Goal: Task Accomplishment & Management: Manage account settings

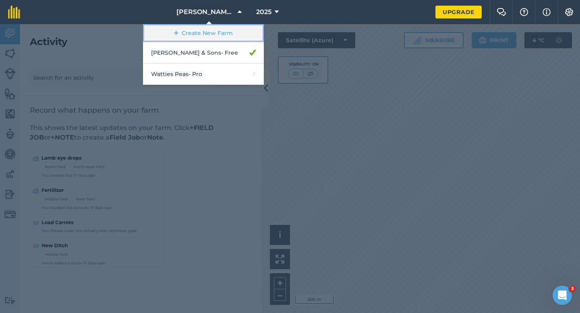
click at [202, 31] on link "Create New Farm" at bounding box center [203, 33] width 121 height 18
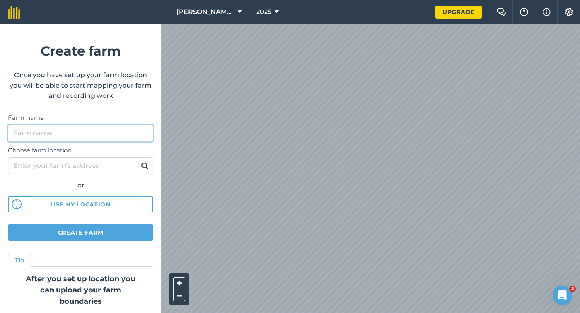
click at [124, 134] on input "Farm name" at bounding box center [80, 133] width 145 height 17
type input "[PERSON_NAME] Farming LTD"
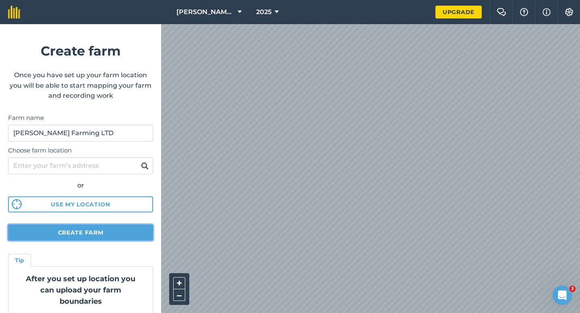
click at [119, 229] on button "Create farm" at bounding box center [80, 233] width 145 height 16
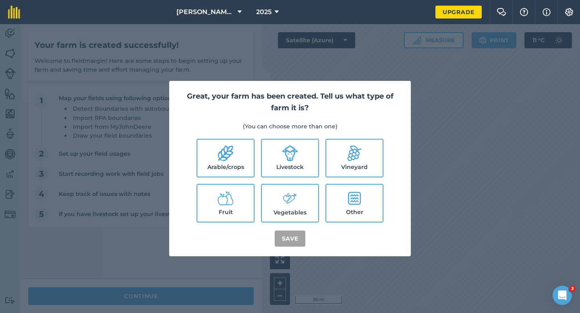
click at [238, 150] on label "Arable/crops" at bounding box center [225, 158] width 56 height 37
checkbox input "true"
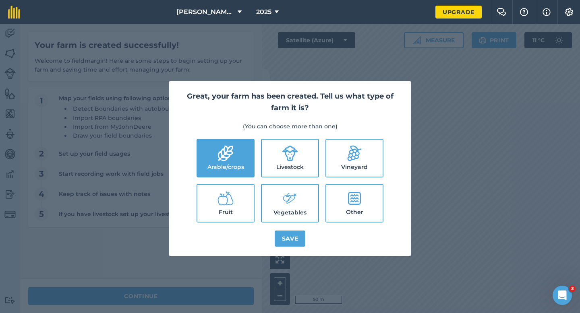
click at [258, 150] on ul "Arable/crops Livestock Vineyard Fruit Vegetables Other" at bounding box center [290, 181] width 222 height 84
click at [266, 157] on label "Livestock" at bounding box center [290, 158] width 56 height 37
checkbox input "true"
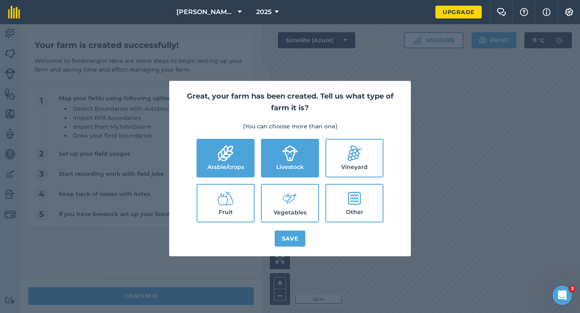
click at [279, 194] on label "Vegetables" at bounding box center [290, 203] width 56 height 37
checkbox input "true"
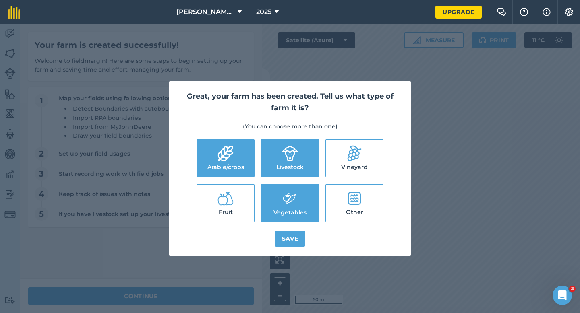
click at [287, 230] on div "Great, your farm has been created. Tell us what type of farm it is? (You can ch…" at bounding box center [289, 168] width 241 height 175
click at [287, 235] on button "Save" at bounding box center [289, 239] width 31 height 16
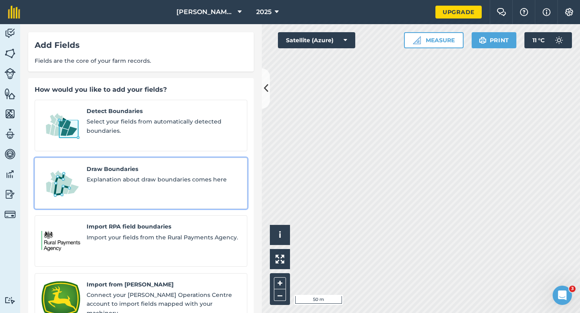
click at [142, 177] on div "Draw Boundaries Explanation about draw boundaries comes here" at bounding box center [164, 184] width 154 height 38
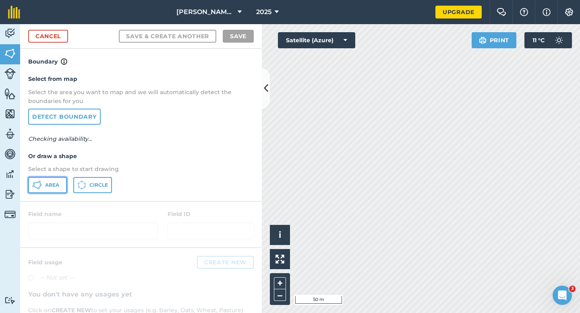
click at [64, 182] on button "Area" at bounding box center [47, 185] width 39 height 16
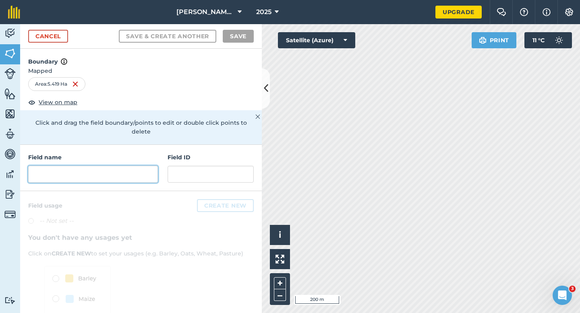
click at [134, 166] on input "text" at bounding box center [93, 174] width 130 height 17
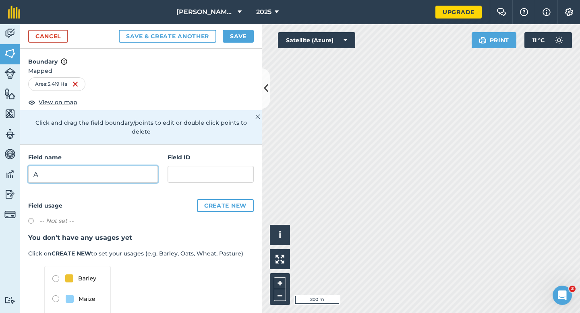
type input "A"
click at [247, 37] on button "Save" at bounding box center [238, 36] width 31 height 13
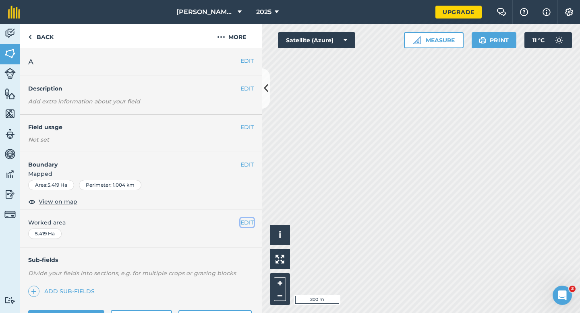
click at [248, 222] on button "EDIT" at bounding box center [246, 222] width 13 height 9
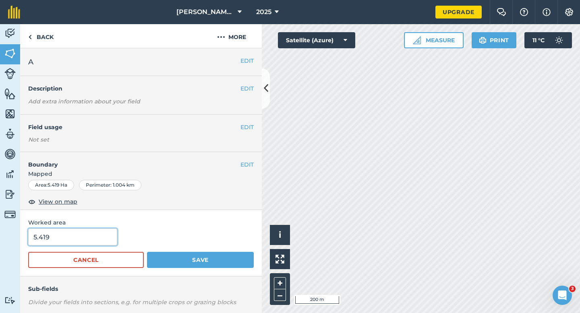
click at [77, 239] on input "5.419" at bounding box center [72, 237] width 89 height 17
type input "5.5"
click at [147, 252] on button "Save" at bounding box center [200, 260] width 107 height 16
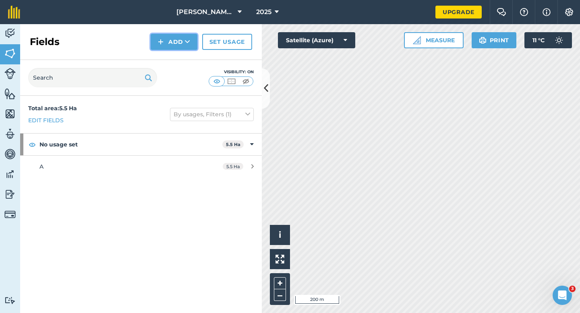
click at [163, 36] on button "Add" at bounding box center [174, 42] width 47 height 16
click at [171, 57] on link "Draw" at bounding box center [174, 60] width 44 height 18
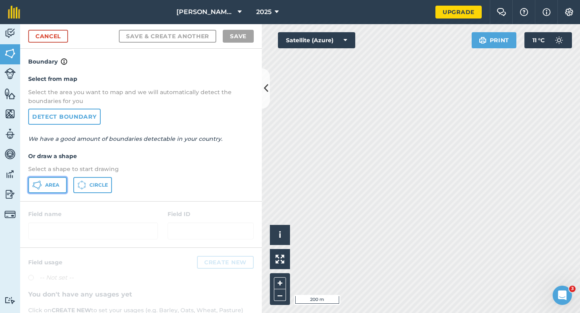
click at [56, 180] on button "Area" at bounding box center [47, 185] width 39 height 16
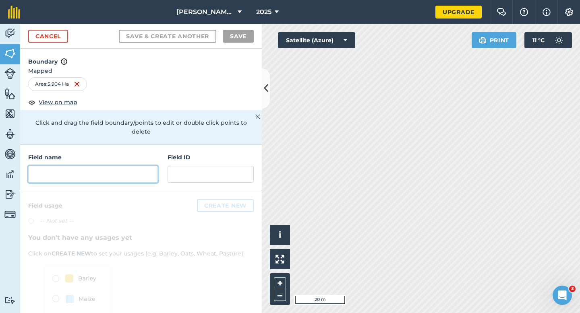
click at [105, 169] on input "text" at bounding box center [93, 174] width 130 height 17
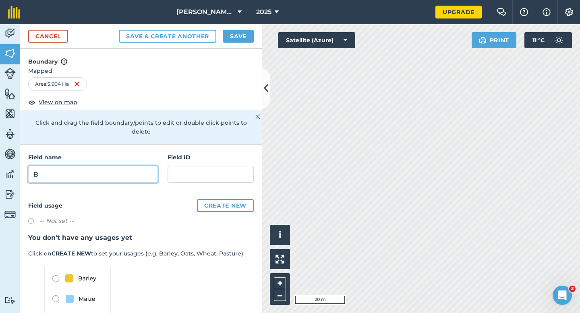
type input "B"
click at [239, 37] on button "Save" at bounding box center [238, 36] width 31 height 13
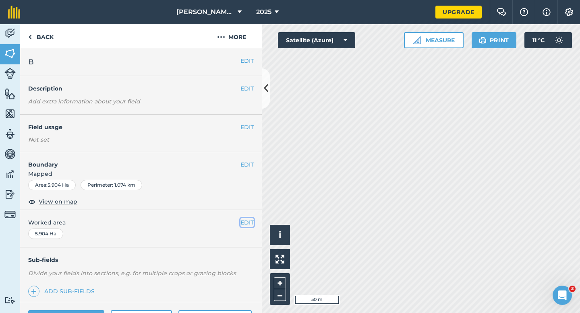
click at [243, 223] on button "EDIT" at bounding box center [246, 222] width 13 height 9
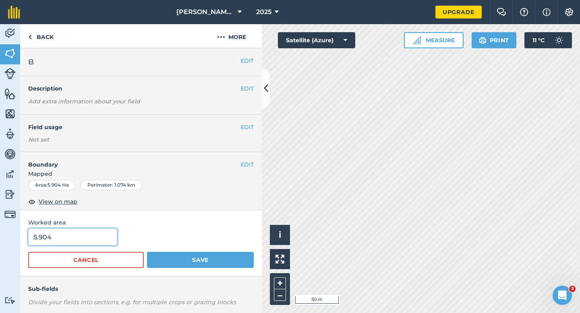
click at [93, 239] on input "5.904" at bounding box center [72, 237] width 89 height 17
type input "6"
click at [147, 252] on button "Save" at bounding box center [200, 260] width 107 height 16
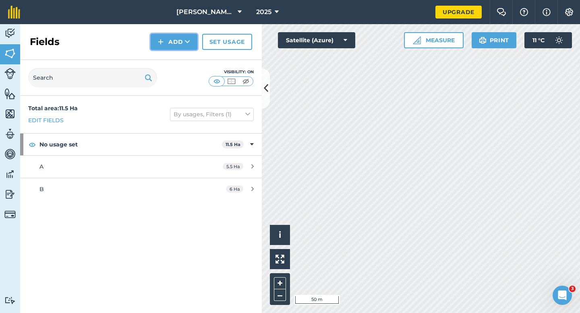
click at [162, 37] on button "Add" at bounding box center [174, 42] width 47 height 16
click at [162, 50] on button "Add Draw Import" at bounding box center [174, 42] width 47 height 16
click at [162, 50] on button "Add" at bounding box center [174, 42] width 47 height 16
click at [162, 56] on link "Draw" at bounding box center [174, 60] width 44 height 18
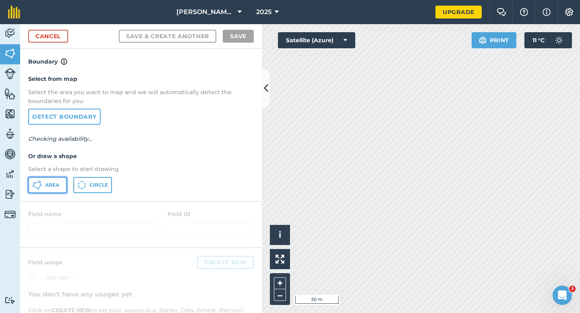
click at [50, 190] on button "Area" at bounding box center [47, 185] width 39 height 16
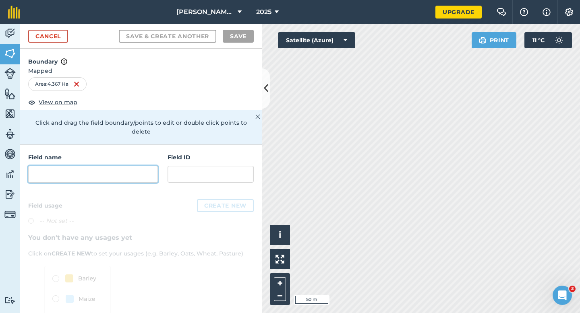
click at [131, 166] on input "text" at bounding box center [93, 174] width 130 height 17
type input "c"
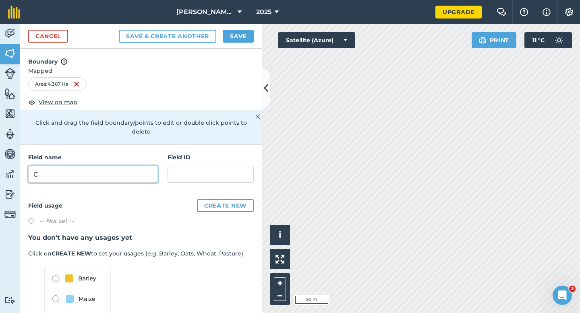
type input "C"
click at [234, 35] on button "Save" at bounding box center [238, 36] width 31 height 13
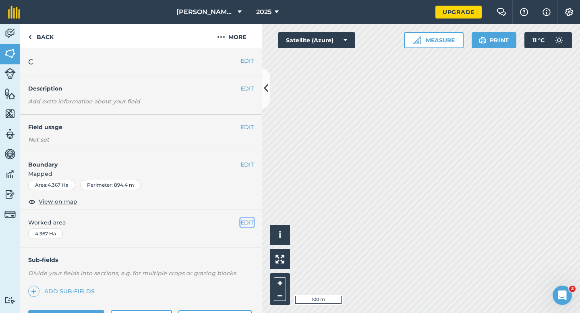
click at [249, 227] on button "EDIT" at bounding box center [246, 222] width 13 height 9
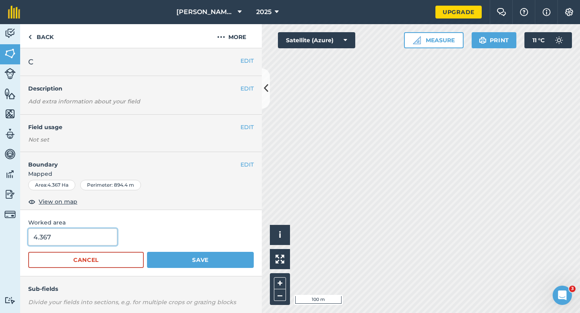
click at [89, 237] on input "4.367" at bounding box center [72, 237] width 89 height 17
type input "4.4"
click at [147, 252] on button "Save" at bounding box center [200, 260] width 107 height 16
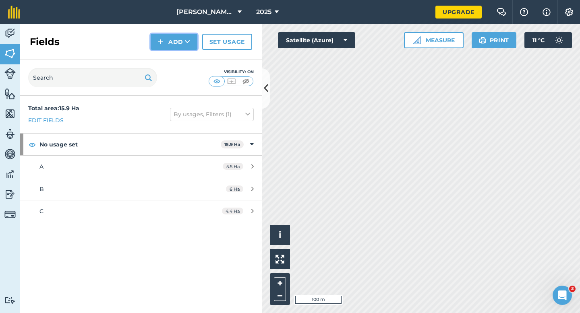
click at [171, 42] on button "Add" at bounding box center [174, 42] width 47 height 16
click at [176, 61] on link "Draw" at bounding box center [174, 60] width 44 height 18
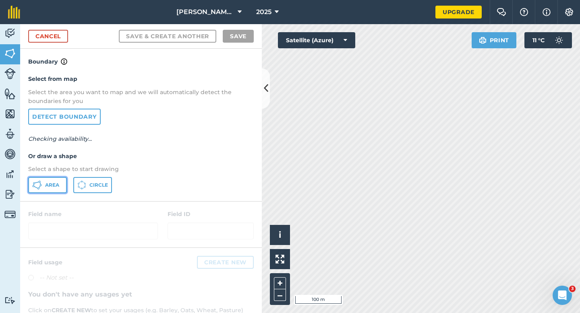
click at [61, 179] on button "Area" at bounding box center [47, 185] width 39 height 16
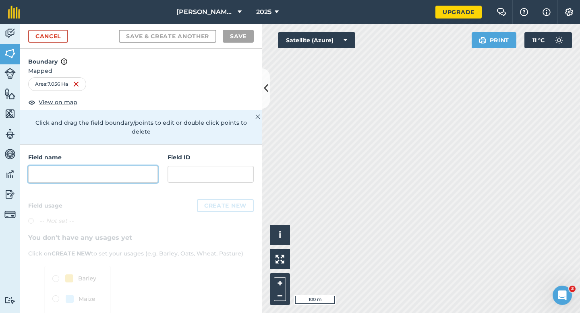
click at [154, 169] on input "text" at bounding box center [93, 174] width 130 height 17
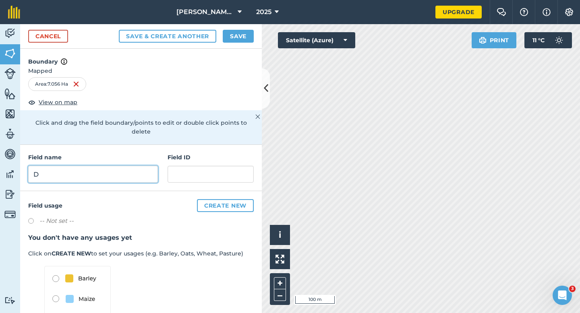
type input "D"
click at [230, 39] on button "Save" at bounding box center [238, 36] width 31 height 13
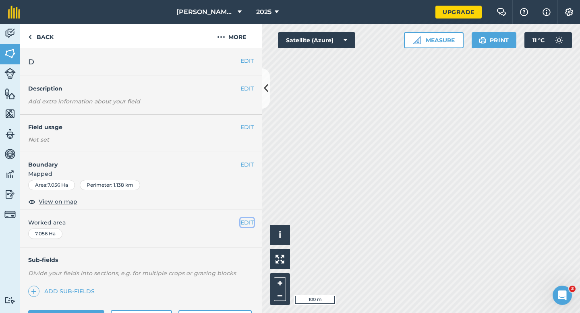
click at [240, 223] on button "EDIT" at bounding box center [246, 222] width 13 height 9
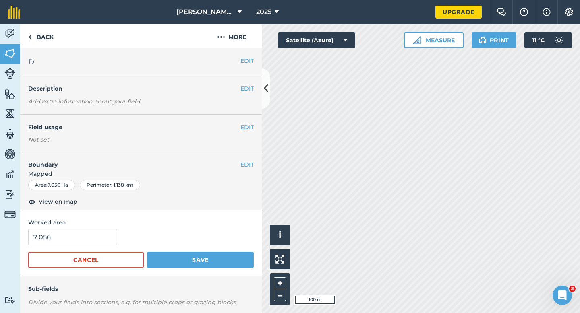
click at [76, 248] on form "7.056 Cancel Save" at bounding box center [140, 248] width 225 height 39
type input "7"
click at [77, 240] on input "7" at bounding box center [72, 237] width 89 height 17
click at [147, 252] on button "Save" at bounding box center [200, 260] width 107 height 16
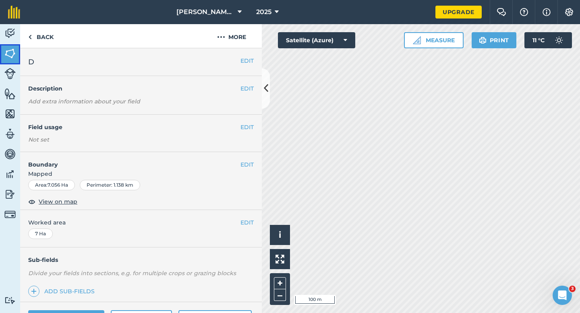
click at [12, 52] on img at bounding box center [9, 53] width 11 height 12
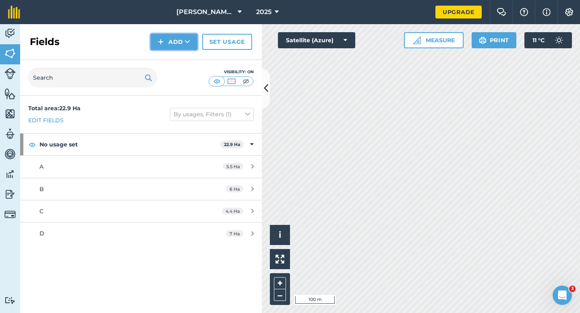
click at [168, 43] on button "Add" at bounding box center [174, 42] width 47 height 16
click at [176, 59] on link "Draw" at bounding box center [174, 60] width 44 height 18
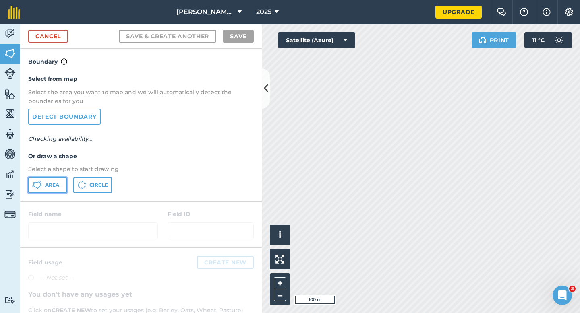
drag, startPoint x: 54, startPoint y: 184, endPoint x: 61, endPoint y: 184, distance: 7.6
click at [53, 184] on span "Area" at bounding box center [52, 185] width 14 height 6
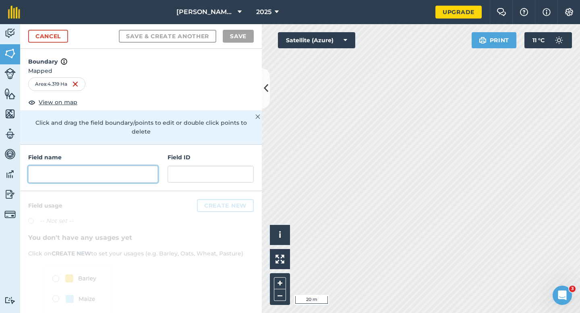
click at [114, 166] on input "text" at bounding box center [93, 174] width 130 height 17
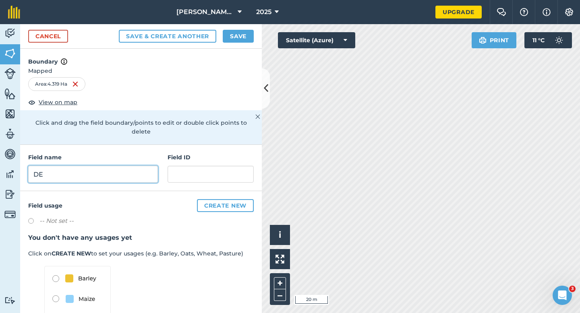
type input "D"
type input "E"
click at [238, 41] on button "Save" at bounding box center [238, 36] width 31 height 13
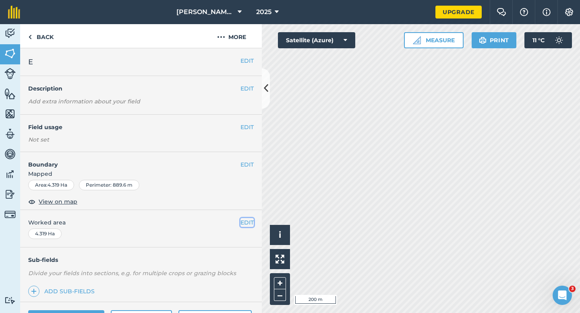
click at [243, 225] on button "EDIT" at bounding box center [246, 222] width 13 height 9
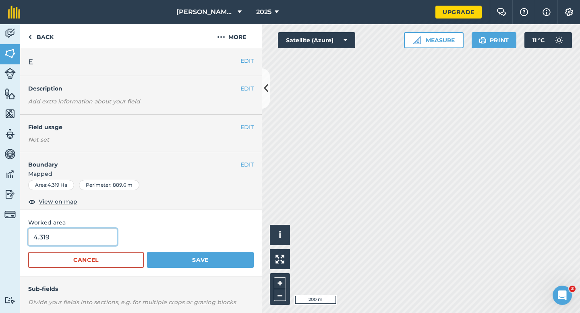
click at [97, 237] on input "4.319" at bounding box center [72, 237] width 89 height 17
type input "4.3"
click at [147, 252] on button "Save" at bounding box center [200, 260] width 107 height 16
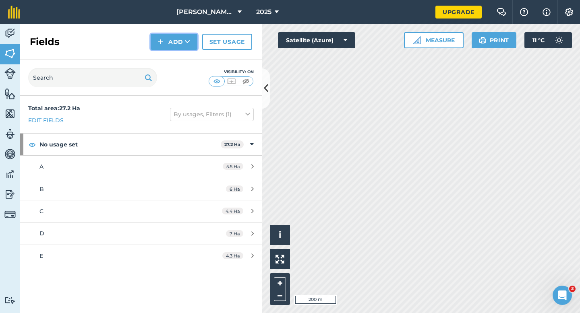
click at [163, 41] on img at bounding box center [161, 42] width 6 height 10
click at [166, 56] on link "Draw" at bounding box center [174, 60] width 44 height 18
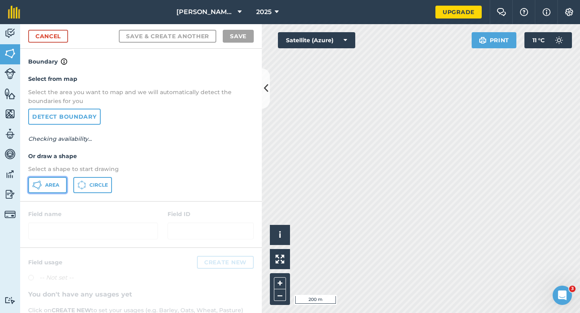
click at [50, 190] on button "Area" at bounding box center [47, 185] width 39 height 16
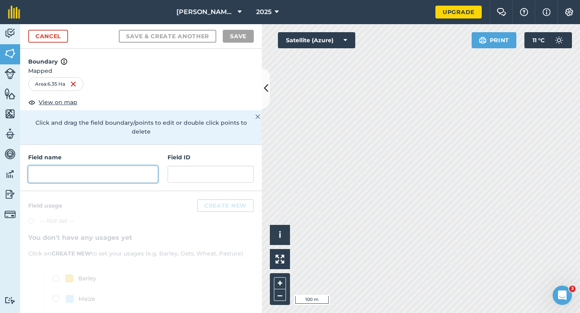
click at [143, 166] on input "text" at bounding box center [93, 174] width 130 height 17
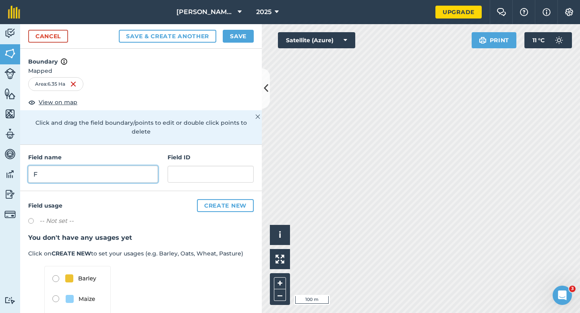
type input "F"
click at [240, 41] on button "Save" at bounding box center [238, 36] width 31 height 13
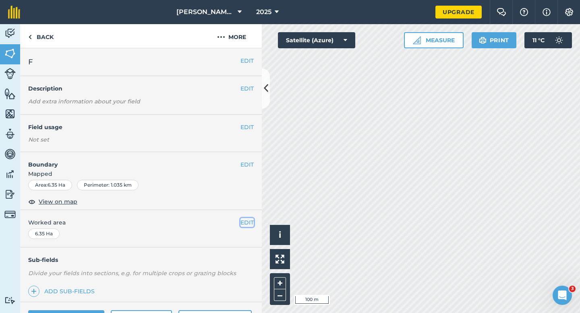
click at [241, 219] on button "EDIT" at bounding box center [246, 222] width 13 height 9
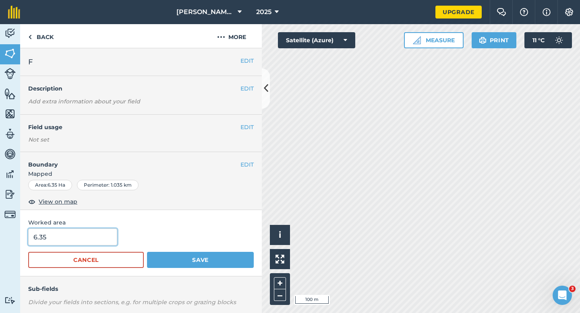
click at [94, 241] on input "6.35" at bounding box center [72, 237] width 89 height 17
type input "6.4"
click at [147, 252] on button "Save" at bounding box center [200, 260] width 107 height 16
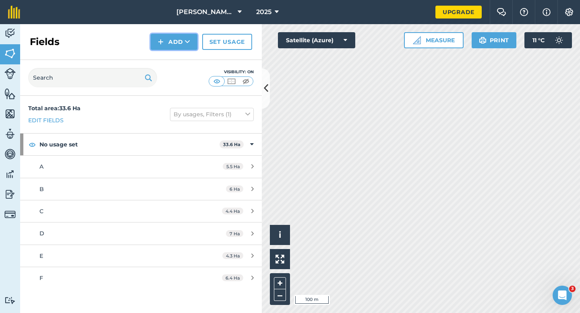
click at [163, 45] on img at bounding box center [161, 42] width 6 height 10
click at [166, 64] on link "Draw" at bounding box center [174, 60] width 44 height 18
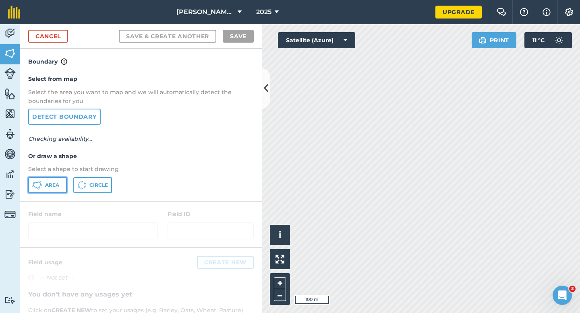
click at [48, 178] on button "Area" at bounding box center [47, 185] width 39 height 16
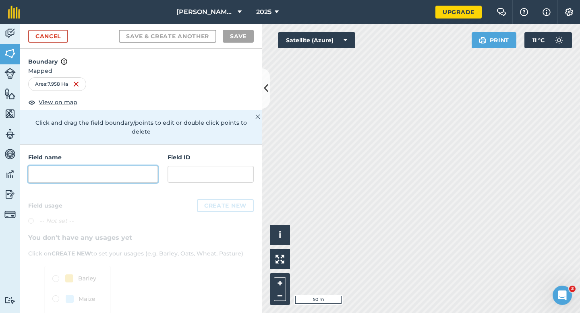
click at [102, 173] on input "text" at bounding box center [93, 174] width 130 height 17
click at [102, 171] on input "text" at bounding box center [93, 174] width 130 height 17
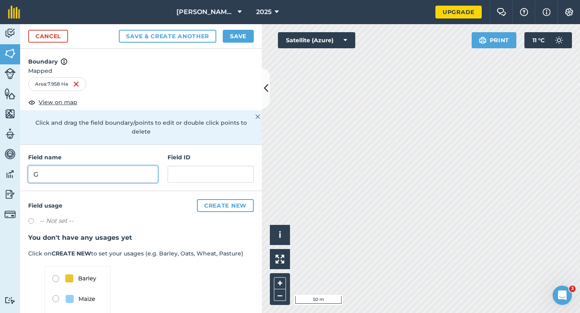
type input "G"
click at [233, 35] on button "Save" at bounding box center [238, 36] width 31 height 13
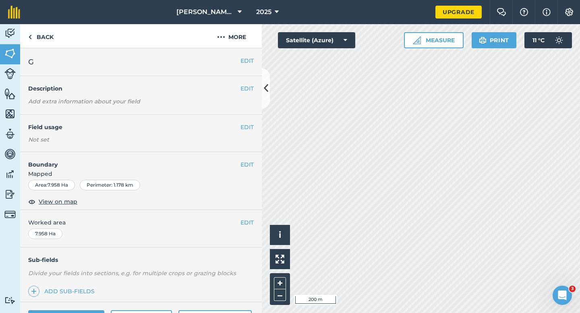
click at [251, 228] on div "EDIT Worked area 7.958 Ha" at bounding box center [140, 228] width 241 height 37
click at [242, 223] on button "EDIT" at bounding box center [246, 222] width 13 height 9
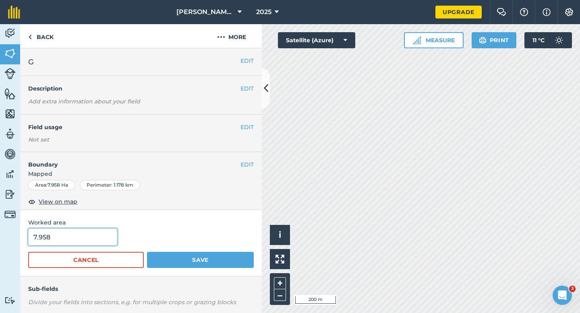
click at [56, 245] on input "7.958" at bounding box center [72, 237] width 89 height 17
type input "8"
click at [147, 252] on button "Save" at bounding box center [200, 260] width 107 height 16
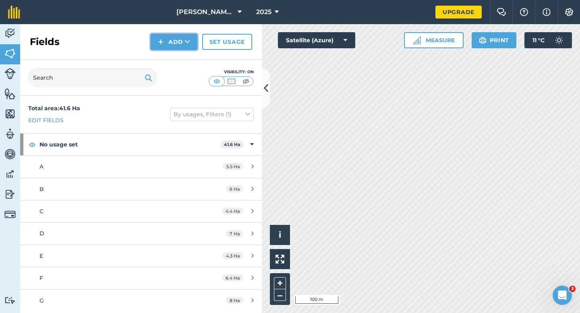
click at [153, 41] on button "Add" at bounding box center [174, 42] width 47 height 16
click at [171, 56] on link "Draw" at bounding box center [174, 60] width 44 height 18
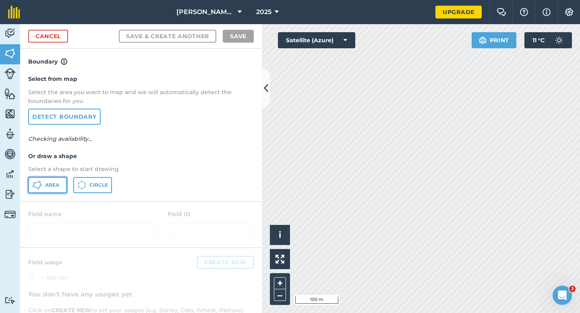
click at [53, 183] on span "Area" at bounding box center [52, 185] width 14 height 6
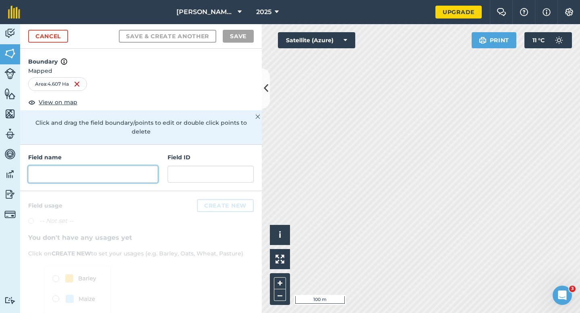
click at [120, 166] on input "text" at bounding box center [93, 174] width 130 height 17
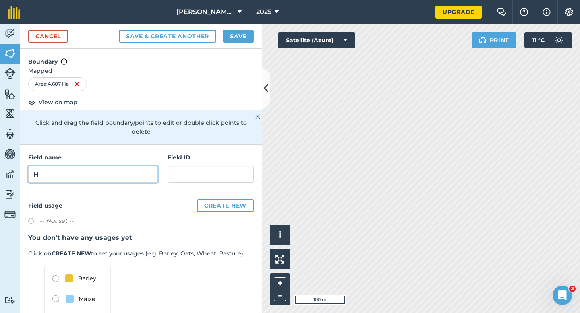
type input "H"
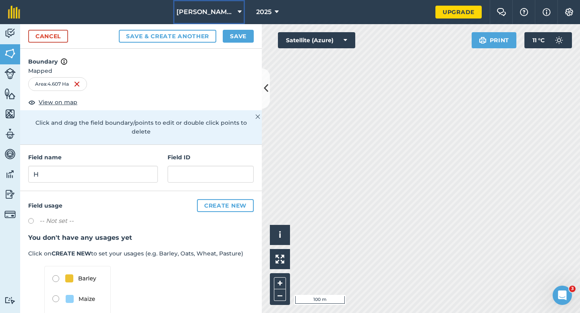
click at [243, 19] on button "[PERSON_NAME] Farming LTD" at bounding box center [209, 12] width 72 height 24
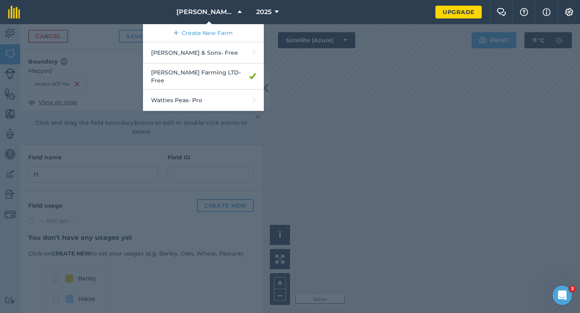
click at [307, 51] on div at bounding box center [290, 168] width 580 height 289
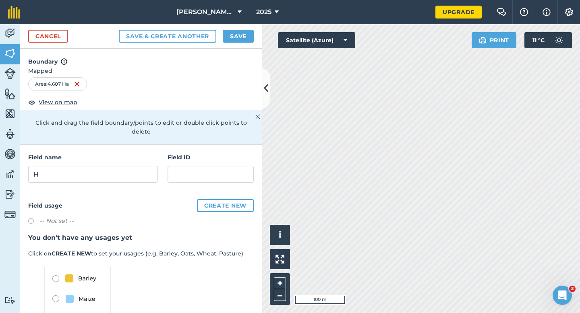
click at [259, 46] on div "Cancel Save & Create Another Save" at bounding box center [140, 36] width 241 height 25
click at [240, 40] on button "Save" at bounding box center [238, 36] width 31 height 13
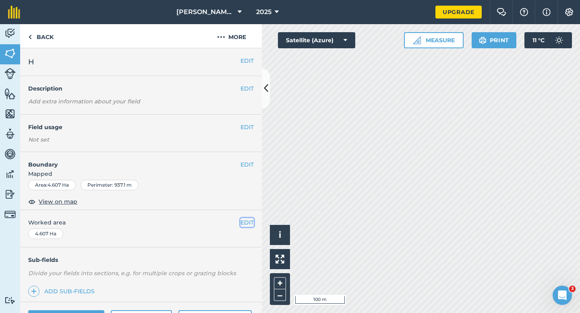
click at [244, 225] on button "EDIT" at bounding box center [246, 222] width 13 height 9
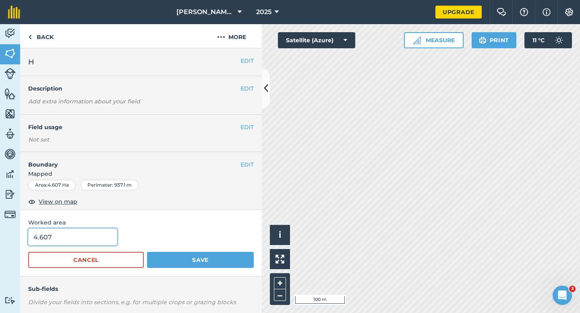
click at [87, 237] on input "4.607" at bounding box center [72, 237] width 89 height 17
type input "4.6"
click at [147, 252] on button "Save" at bounding box center [200, 260] width 107 height 16
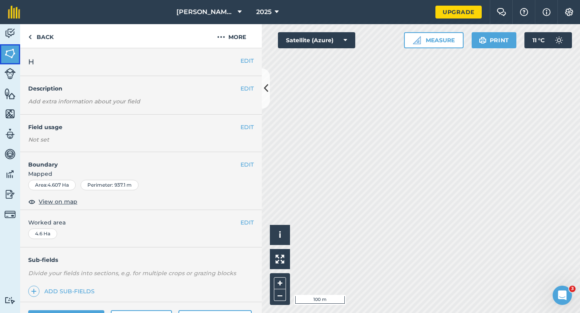
click at [7, 62] on link "Fields" at bounding box center [10, 54] width 20 height 20
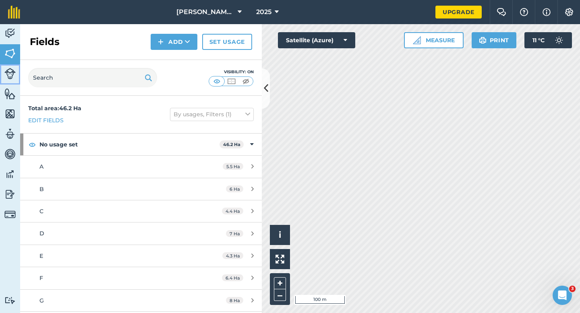
click at [3, 81] on link "Livestock" at bounding box center [10, 74] width 20 height 20
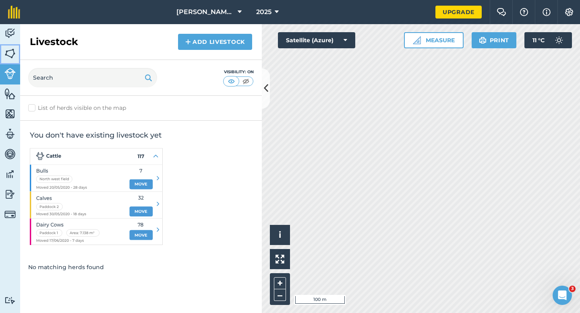
click at [11, 56] on img at bounding box center [9, 53] width 11 height 12
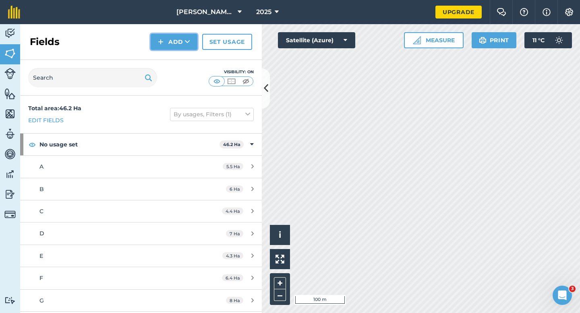
click at [167, 43] on button "Add" at bounding box center [174, 42] width 47 height 16
click at [167, 54] on link "Draw" at bounding box center [174, 60] width 44 height 18
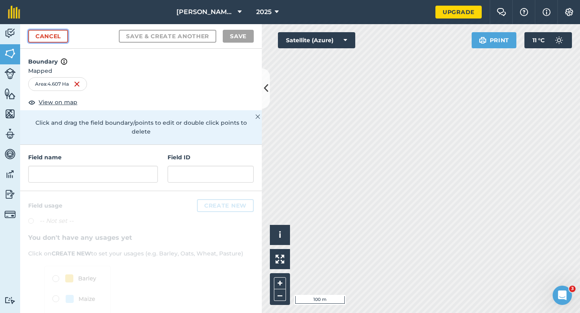
click at [50, 38] on link "Cancel" at bounding box center [48, 36] width 40 height 13
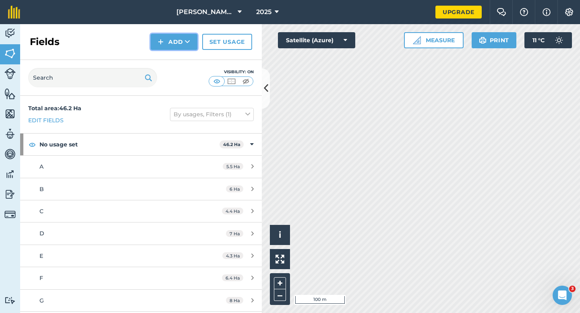
click at [173, 39] on button "Add" at bounding box center [174, 42] width 47 height 16
click at [177, 56] on link "Draw" at bounding box center [174, 60] width 44 height 18
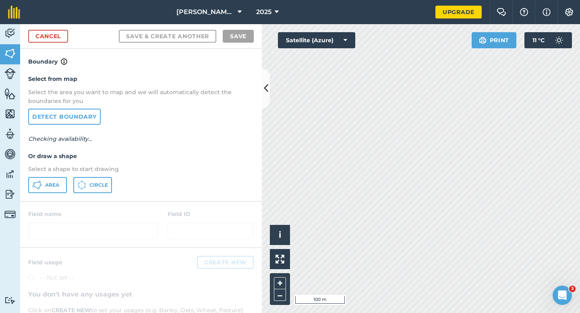
click at [58, 194] on div "Select from map Select the area you want to map and we will automatically detec…" at bounding box center [140, 133] width 241 height 134
click at [54, 183] on span "Area" at bounding box center [52, 185] width 14 height 6
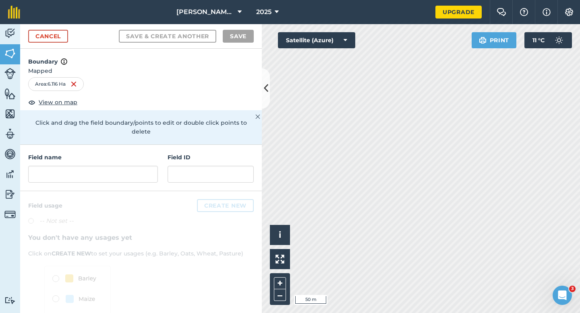
click at [122, 181] on div "Field name Field ID" at bounding box center [140, 168] width 241 height 46
click at [122, 174] on div "Field name Field ID" at bounding box center [140, 168] width 241 height 46
click at [125, 166] on input "text" at bounding box center [93, 174] width 130 height 17
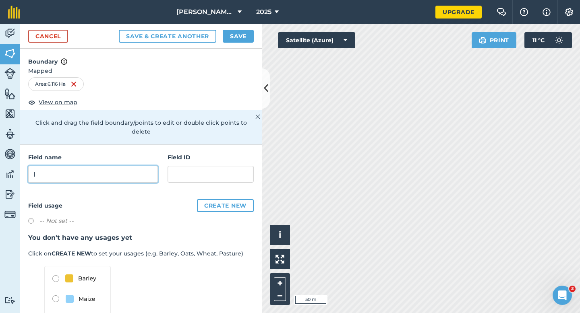
type input "I"
click at [232, 40] on button "Save" at bounding box center [238, 36] width 31 height 13
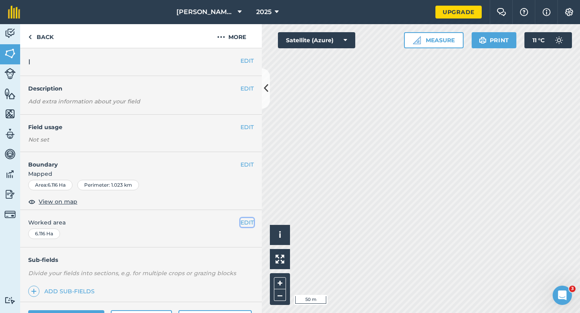
click at [248, 221] on button "EDIT" at bounding box center [246, 222] width 13 height 9
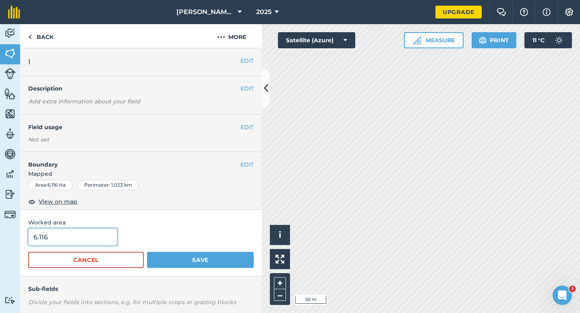
click at [85, 245] on input "6.116" at bounding box center [72, 237] width 89 height 17
type input "6.1"
click at [147, 252] on button "Save" at bounding box center [200, 260] width 107 height 16
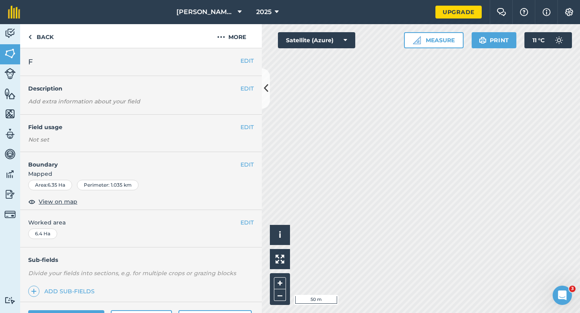
click at [254, 162] on div "EDIT Boundary Mapped Area : 6.35 Ha Perimeter : 1.035 km View on map" at bounding box center [140, 181] width 241 height 58
click at [250, 163] on button "EDIT" at bounding box center [246, 164] width 13 height 9
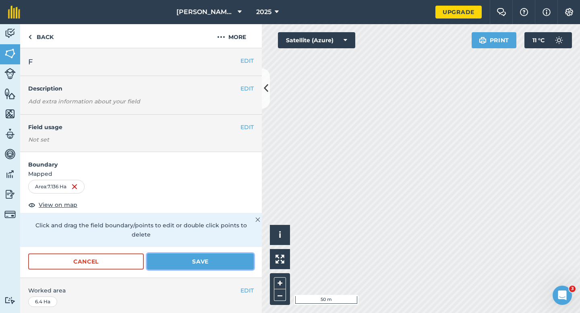
click at [202, 254] on button "Save" at bounding box center [200, 262] width 107 height 16
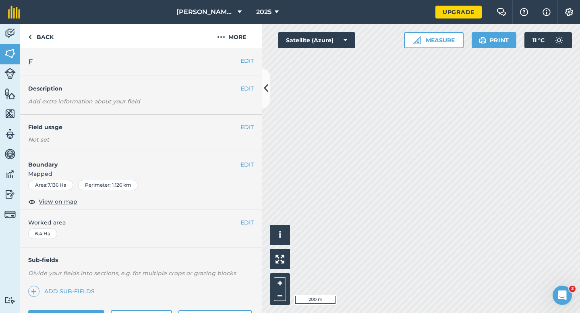
click at [252, 215] on div "EDIT Worked area 6.4 Ha" at bounding box center [140, 228] width 241 height 37
click at [250, 221] on button "EDIT" at bounding box center [246, 222] width 13 height 9
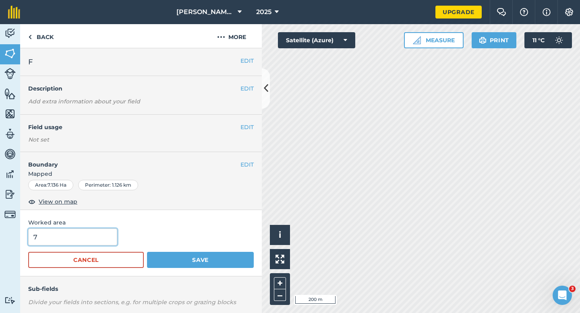
click at [88, 245] on input "7" at bounding box center [72, 237] width 89 height 17
type input "7.1"
click at [147, 252] on button "Save" at bounding box center [200, 260] width 107 height 16
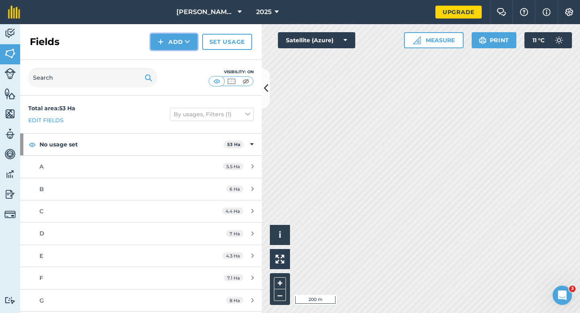
click at [166, 40] on button "Add" at bounding box center [174, 42] width 47 height 16
click at [168, 56] on link "Draw" at bounding box center [174, 60] width 44 height 18
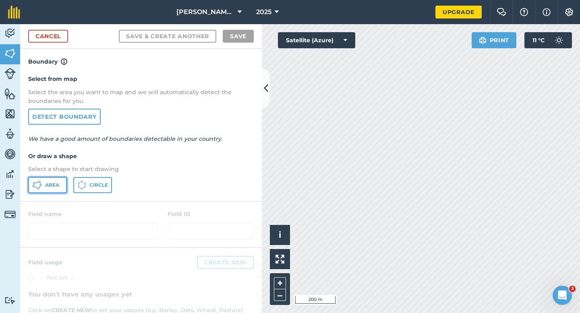
click at [61, 182] on button "Area" at bounding box center [47, 185] width 39 height 16
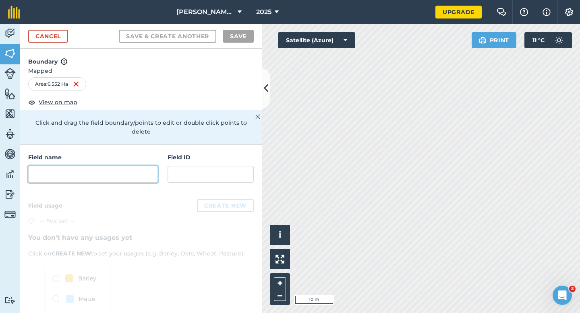
click at [93, 166] on input "text" at bounding box center [93, 174] width 130 height 17
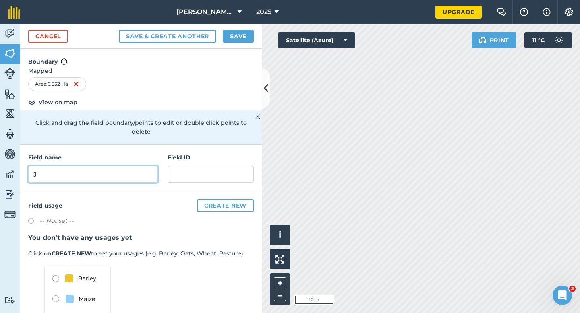
type input "J"
click at [235, 39] on button "Save" at bounding box center [238, 36] width 31 height 13
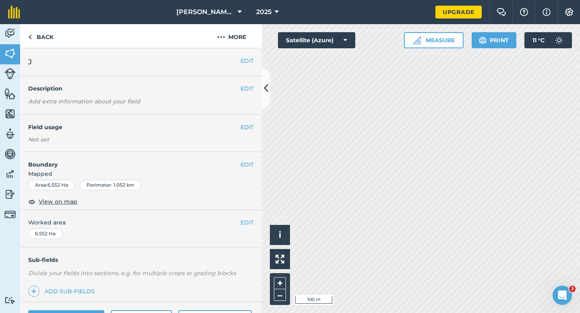
click at [257, 216] on div "EDIT Worked area 6.552 Ha" at bounding box center [140, 228] width 241 height 37
click at [248, 220] on button "EDIT" at bounding box center [246, 222] width 13 height 9
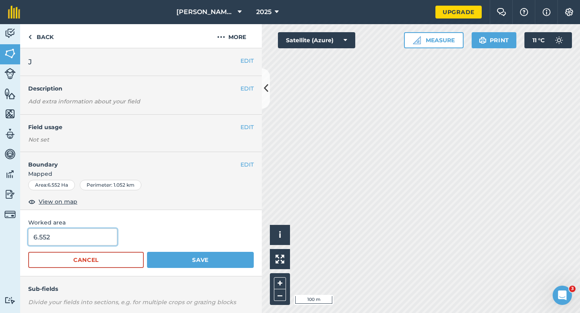
click at [80, 241] on input "6.552" at bounding box center [72, 237] width 89 height 17
type input "6.6"
click at [147, 252] on button "Save" at bounding box center [200, 260] width 107 height 16
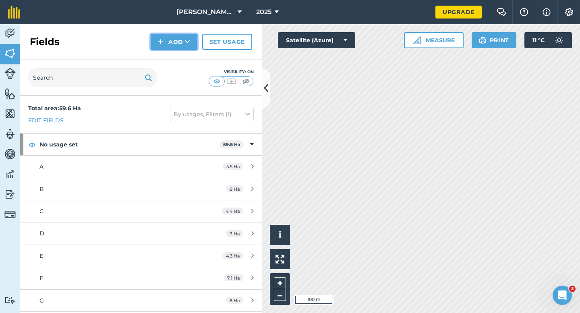
click at [159, 41] on img at bounding box center [161, 42] width 6 height 10
click at [160, 53] on link "Draw" at bounding box center [174, 60] width 44 height 18
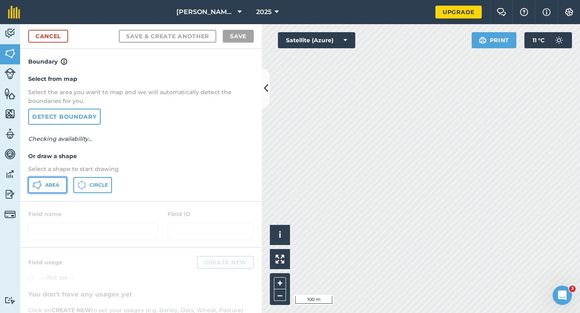
click at [53, 181] on button "Area" at bounding box center [47, 185] width 39 height 16
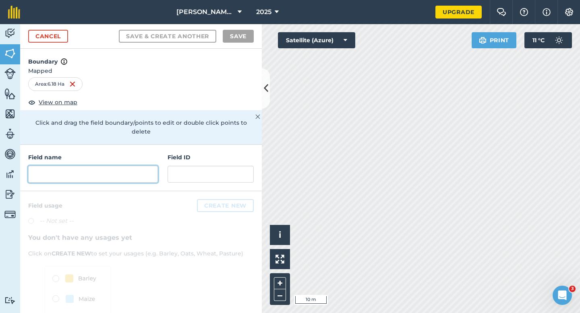
click at [105, 173] on input "text" at bounding box center [93, 174] width 130 height 17
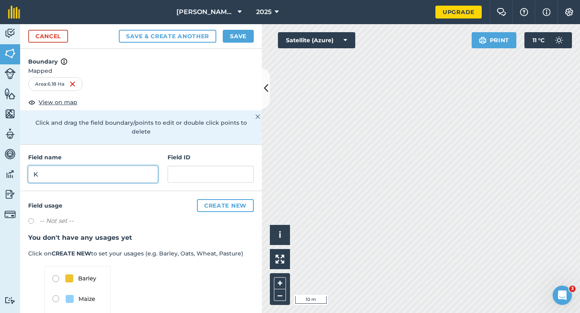
type input "K"
click at [237, 33] on button "Save" at bounding box center [238, 36] width 31 height 13
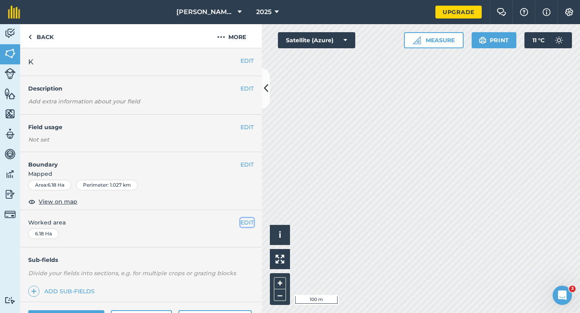
click at [243, 222] on button "EDIT" at bounding box center [246, 222] width 13 height 9
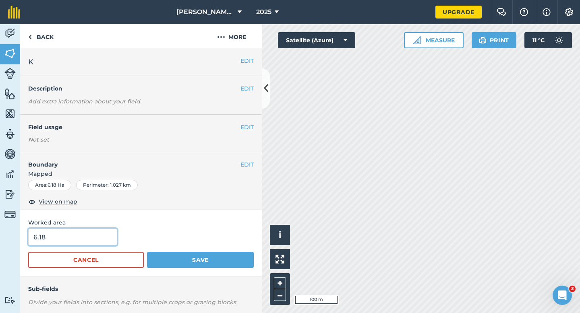
click at [96, 240] on input "6.18" at bounding box center [72, 237] width 89 height 17
type input "6.2"
click at [147, 252] on button "Save" at bounding box center [200, 260] width 107 height 16
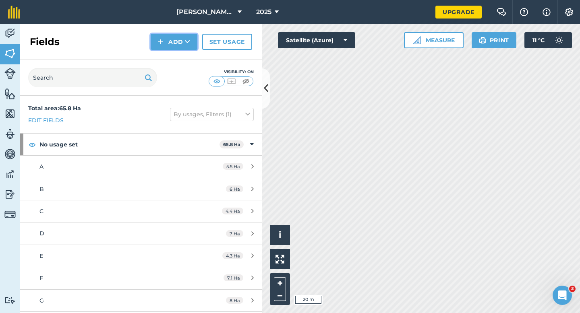
click at [159, 38] on img at bounding box center [161, 42] width 6 height 10
click at [169, 59] on link "Draw" at bounding box center [174, 60] width 44 height 18
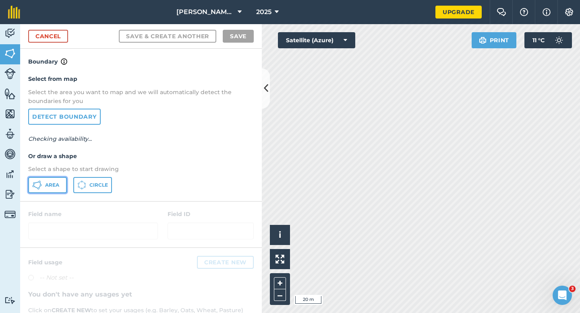
click at [44, 186] on button "Area" at bounding box center [47, 185] width 39 height 16
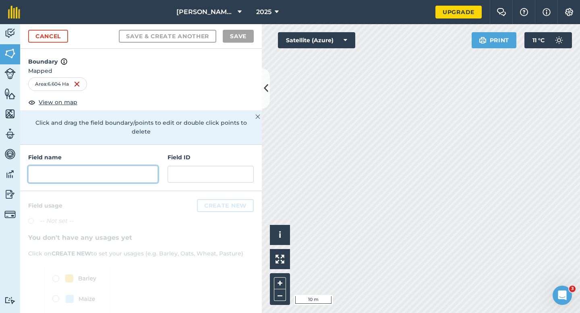
click at [139, 166] on input "text" at bounding box center [93, 174] width 130 height 17
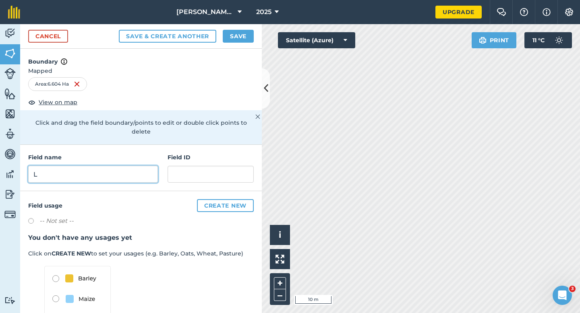
type input "L"
click at [256, 37] on div "Cancel Save & Create Another Save" at bounding box center [140, 36] width 241 height 25
click at [242, 37] on button "Save" at bounding box center [238, 36] width 31 height 13
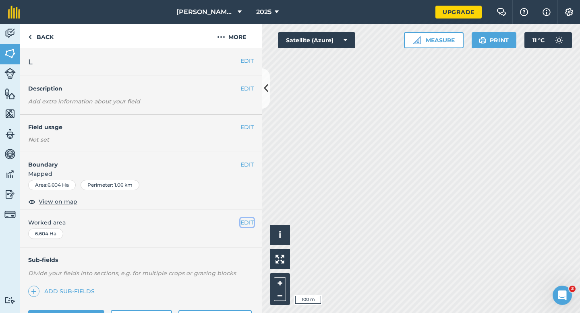
click at [253, 224] on button "EDIT" at bounding box center [246, 222] width 13 height 9
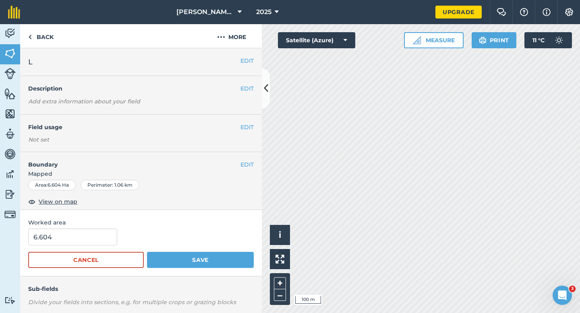
click at [86, 226] on span "Worked area" at bounding box center [140, 222] width 225 height 9
click at [87, 229] on input "6.604" at bounding box center [72, 237] width 89 height 17
click at [87, 235] on input "6.604" at bounding box center [72, 237] width 89 height 17
type input "6.6"
click at [147, 252] on button "Save" at bounding box center [200, 260] width 107 height 16
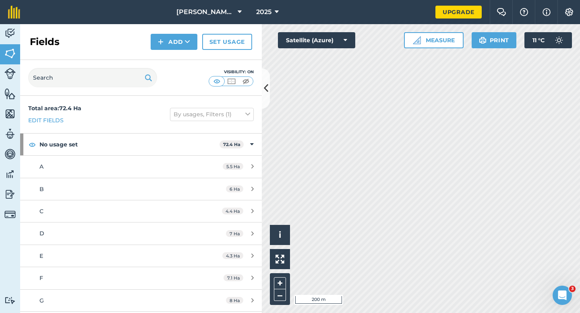
click at [177, 52] on div "Fields Add Set usage" at bounding box center [140, 42] width 241 height 36
click at [176, 47] on button "Add" at bounding box center [174, 42] width 47 height 16
click at [176, 58] on link "Draw" at bounding box center [174, 60] width 44 height 18
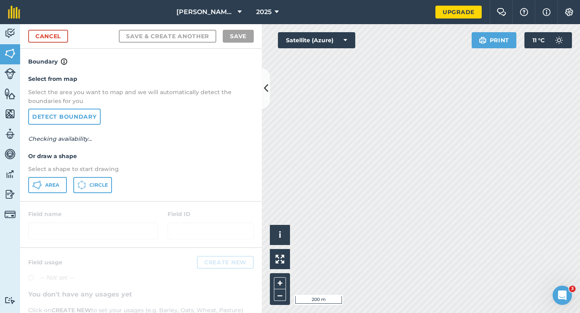
click at [67, 186] on div "Area Circle" at bounding box center [140, 185] width 225 height 16
click at [63, 186] on button "Area" at bounding box center [47, 185] width 39 height 16
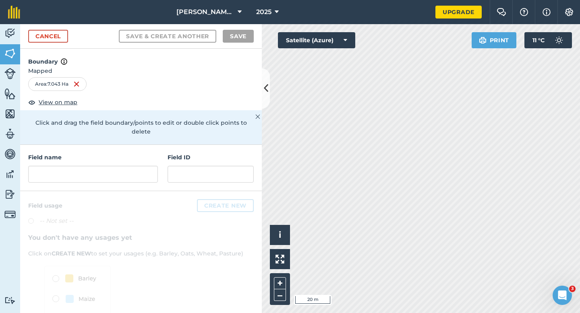
click at [120, 176] on div "Field name Field ID" at bounding box center [140, 168] width 241 height 46
click at [120, 169] on input "text" at bounding box center [93, 174] width 130 height 17
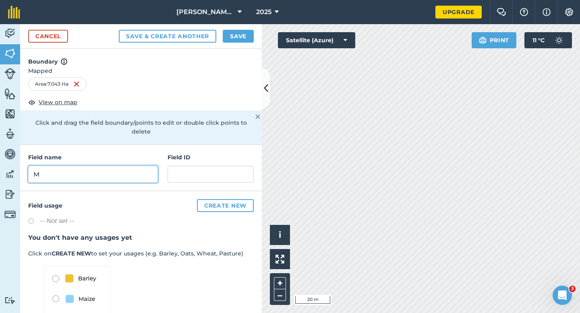
type input "M"
click at [246, 41] on button "Save" at bounding box center [238, 36] width 31 height 13
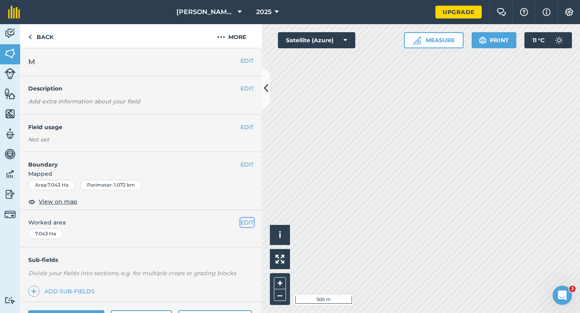
click at [250, 224] on button "EDIT" at bounding box center [246, 222] width 13 height 9
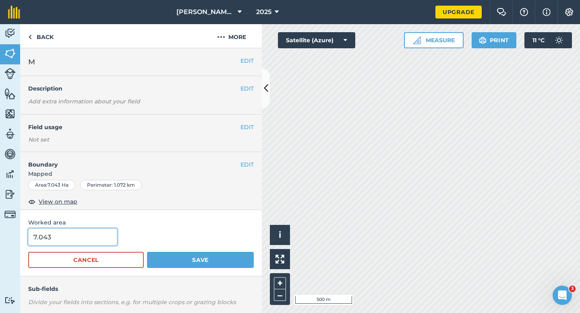
click at [63, 239] on input "7.043" at bounding box center [72, 237] width 89 height 17
type input "7"
click at [147, 252] on button "Save" at bounding box center [200, 260] width 107 height 16
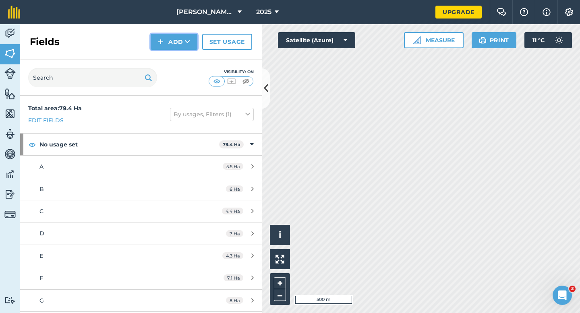
click at [172, 37] on button "Add" at bounding box center [174, 42] width 47 height 16
click at [172, 52] on link "Draw" at bounding box center [174, 60] width 44 height 18
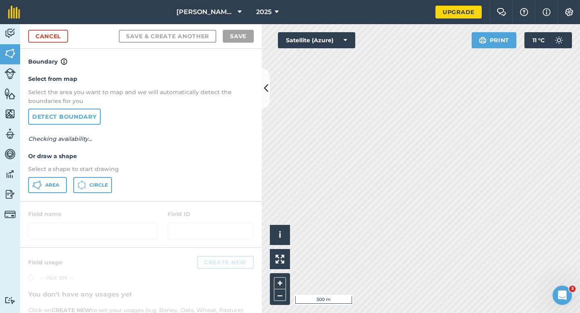
click at [39, 195] on div "Select from map Select the area you want to map and we will automatically detec…" at bounding box center [140, 133] width 241 height 134
click at [43, 180] on button "Area" at bounding box center [47, 185] width 39 height 16
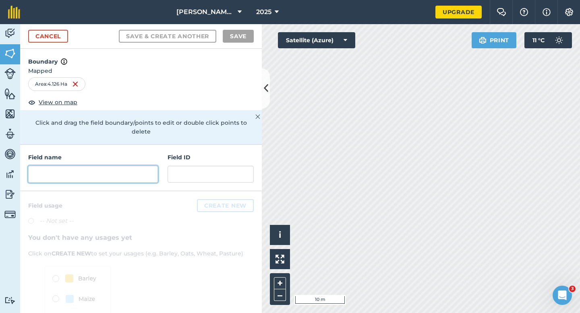
click at [122, 169] on input "text" at bounding box center [93, 174] width 130 height 17
type input "M"
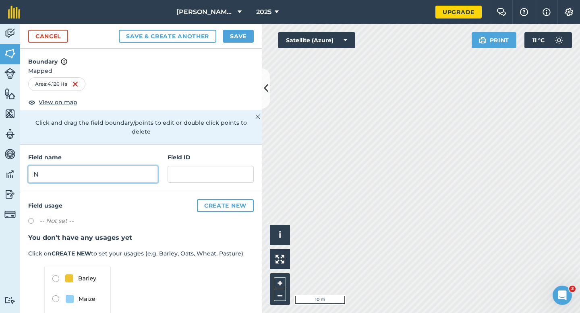
type input "N"
click at [235, 38] on button "Save" at bounding box center [238, 36] width 31 height 13
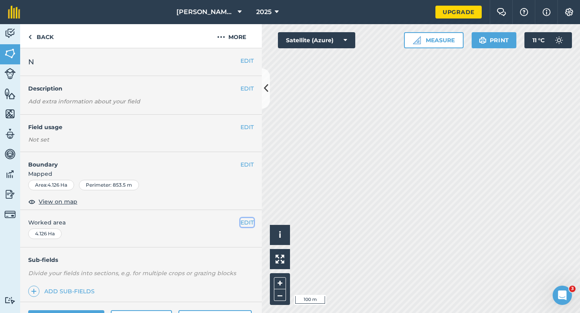
click at [244, 223] on button "EDIT" at bounding box center [246, 222] width 13 height 9
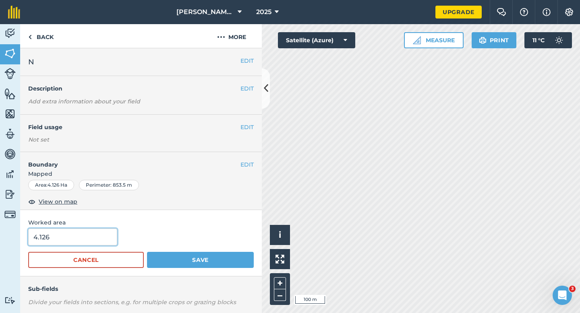
click at [58, 243] on input "4.126" at bounding box center [72, 237] width 89 height 17
type input "4.1"
click at [147, 252] on button "Save" at bounding box center [200, 260] width 107 height 16
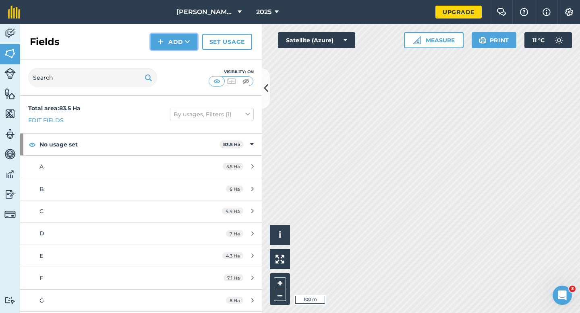
click at [176, 43] on button "Add" at bounding box center [174, 42] width 47 height 16
click at [176, 58] on link "Draw" at bounding box center [174, 60] width 44 height 18
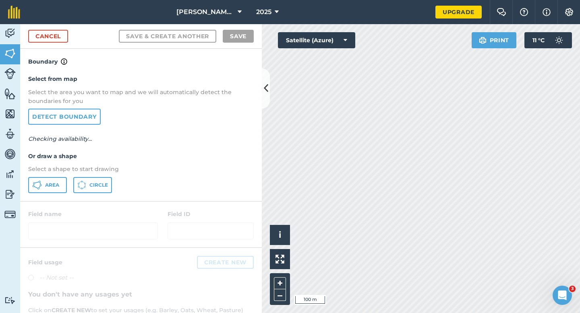
click at [42, 174] on div "Select from map Select the area you want to map and we will automatically detec…" at bounding box center [140, 133] width 241 height 134
click at [43, 181] on button "Area" at bounding box center [47, 185] width 39 height 16
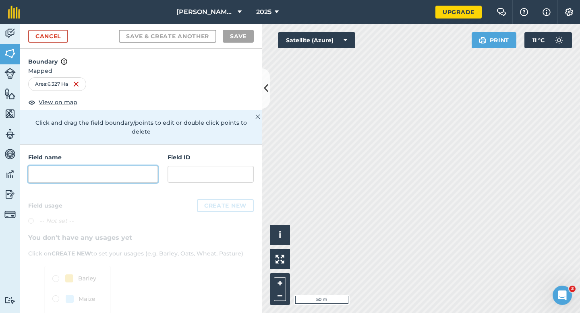
click at [130, 170] on input "text" at bounding box center [93, 174] width 130 height 17
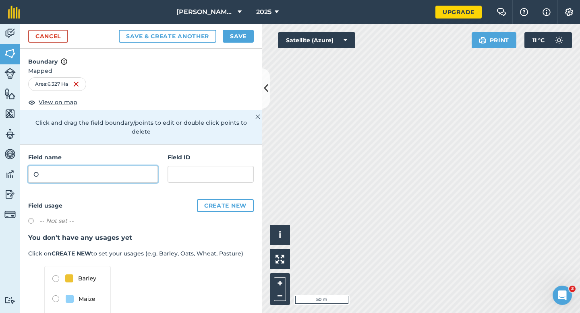
type input "O"
click at [236, 44] on div "Cancel Save & Create Another Save" at bounding box center [140, 36] width 241 height 25
click at [236, 41] on button "Save" at bounding box center [238, 36] width 31 height 13
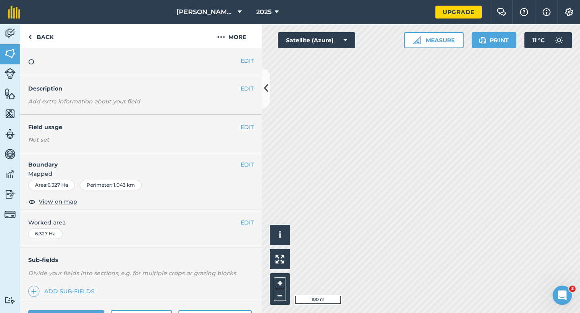
click at [249, 217] on div "EDIT Worked area 6.327 Ha" at bounding box center [140, 228] width 241 height 37
click at [242, 221] on button "EDIT" at bounding box center [246, 222] width 13 height 9
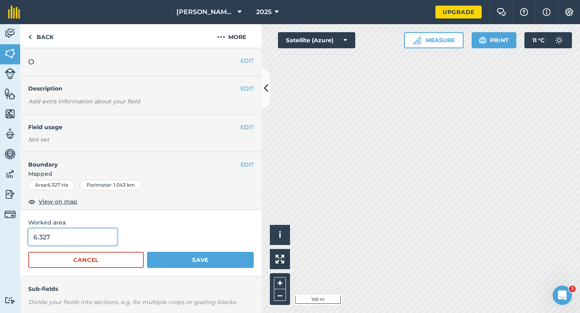
click at [78, 242] on input "6.327" at bounding box center [72, 237] width 89 height 17
type input "6.3"
click at [147, 252] on button "Save" at bounding box center [200, 260] width 107 height 16
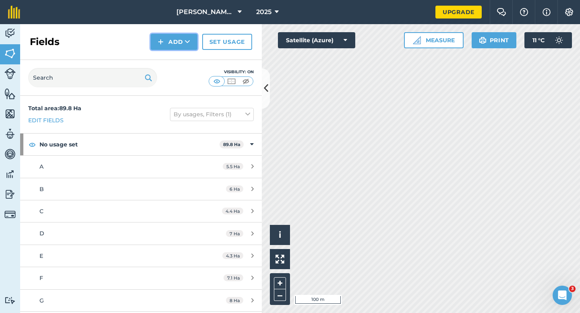
click at [171, 40] on button "Add" at bounding box center [174, 42] width 47 height 16
click at [171, 61] on link "Draw" at bounding box center [174, 60] width 44 height 18
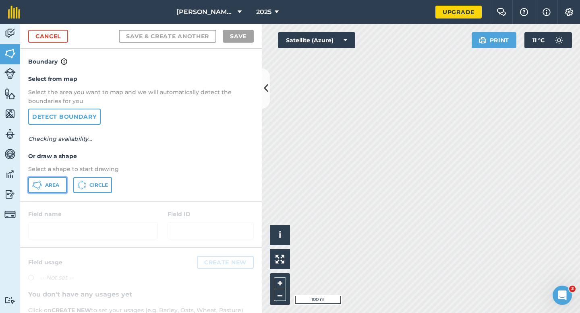
click at [60, 185] on button "Area" at bounding box center [47, 185] width 39 height 16
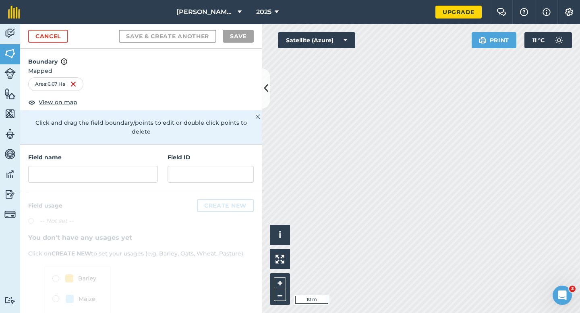
click at [157, 176] on div "Field name Field ID" at bounding box center [140, 168] width 241 height 46
click at [157, 171] on input "text" at bounding box center [93, 174] width 130 height 17
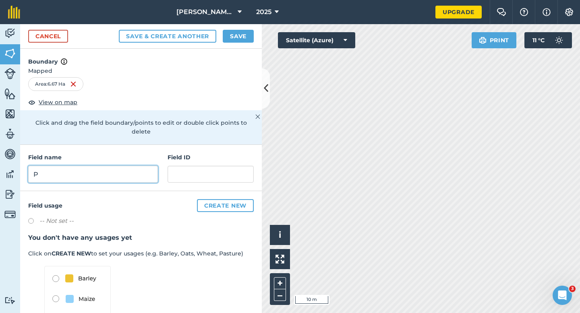
type input "P"
click at [235, 37] on button "Save" at bounding box center [238, 36] width 31 height 13
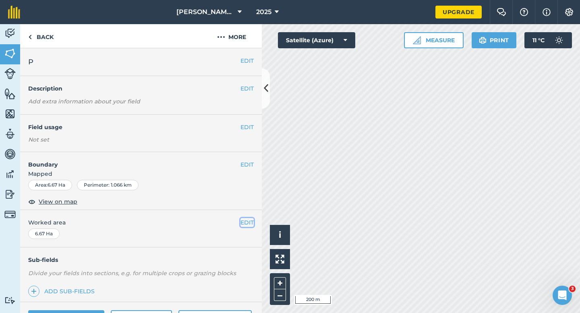
click at [241, 219] on button "EDIT" at bounding box center [246, 222] width 13 height 9
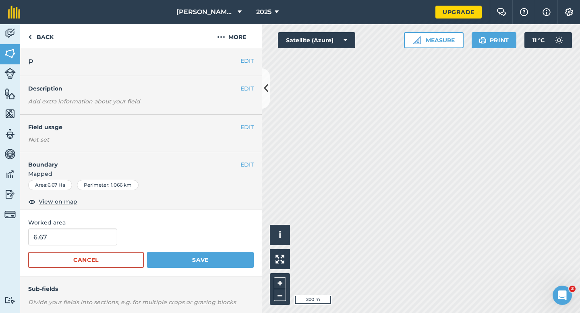
click at [97, 229] on div "6.67" at bounding box center [140, 237] width 225 height 17
click at [97, 233] on input "6.67" at bounding box center [72, 237] width 89 height 17
click at [97, 237] on input "6.67" at bounding box center [72, 237] width 89 height 17
type input "6.7"
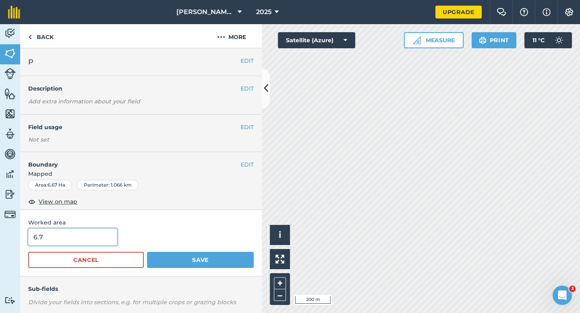
click at [147, 252] on button "Save" at bounding box center [200, 260] width 107 height 16
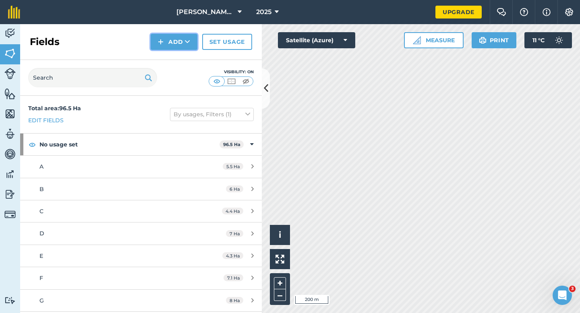
click at [161, 47] on button "Add" at bounding box center [174, 42] width 47 height 16
click at [167, 57] on link "Draw" at bounding box center [174, 60] width 44 height 18
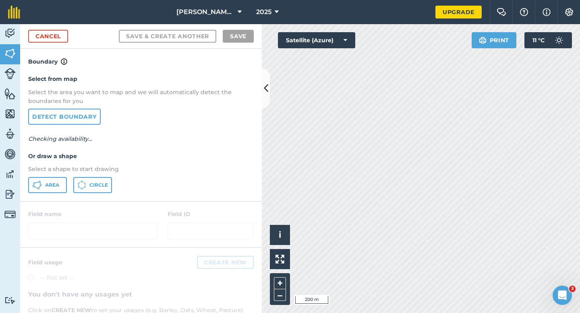
click at [24, 189] on div "Select from map Select the area you want to map and we will automatically detec…" at bounding box center [140, 133] width 241 height 134
click at [38, 188] on icon at bounding box center [38, 189] width 2 height 2
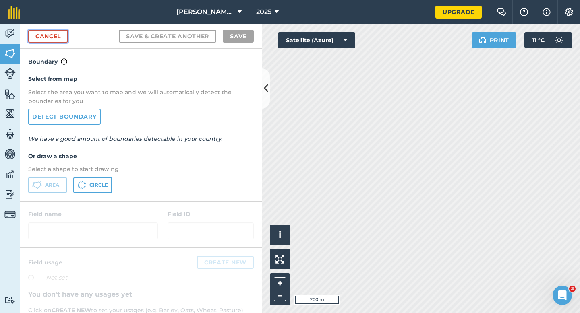
click at [43, 37] on link "Cancel" at bounding box center [48, 36] width 40 height 13
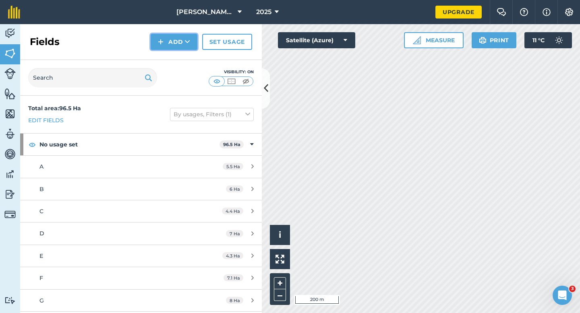
click at [163, 44] on img at bounding box center [161, 42] width 6 height 10
click at [168, 66] on link "Draw" at bounding box center [174, 60] width 44 height 18
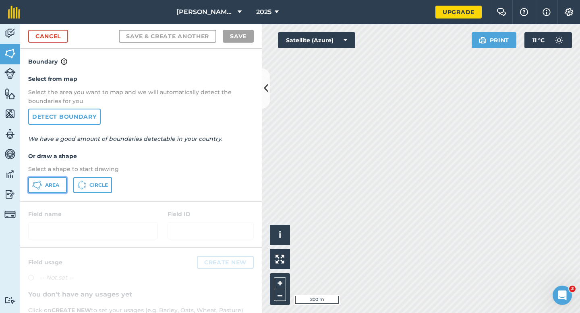
click at [52, 188] on span "Area" at bounding box center [52, 185] width 14 height 6
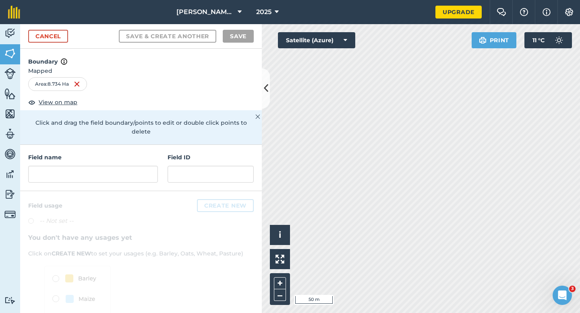
click at [136, 175] on div "Field name Field ID" at bounding box center [140, 168] width 241 height 46
click at [136, 169] on input "text" at bounding box center [93, 174] width 130 height 17
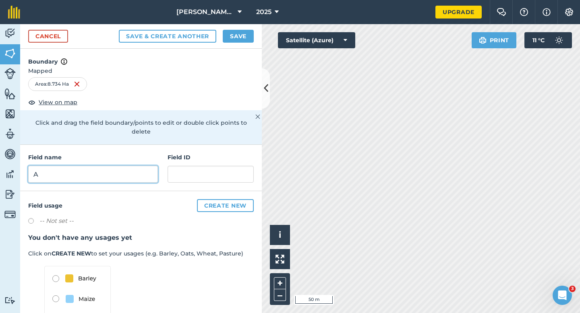
type input "A"
click at [246, 33] on button "Save" at bounding box center [238, 36] width 31 height 13
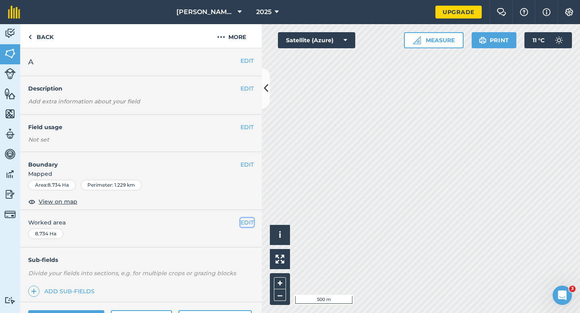
click at [248, 225] on button "EDIT" at bounding box center [246, 222] width 13 height 9
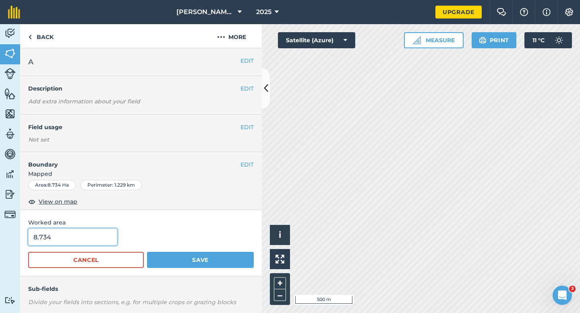
click at [86, 237] on input "8.734" at bounding box center [72, 237] width 89 height 17
type input "8.8"
click at [147, 252] on button "Save" at bounding box center [200, 260] width 107 height 16
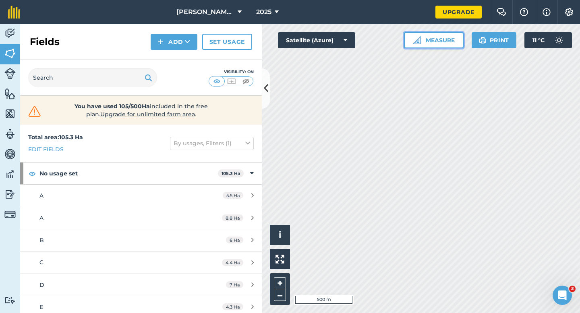
click at [447, 48] on button "Measure" at bounding box center [434, 40] width 60 height 16
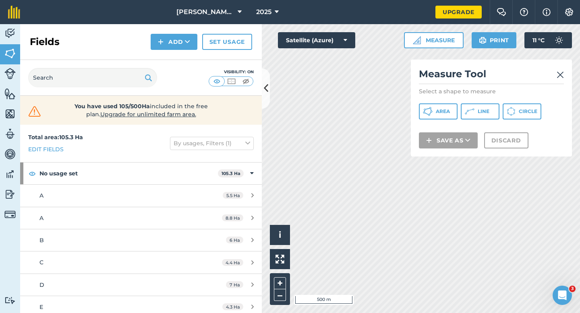
click at [442, 101] on div "Measure Tool Select a shape to measure Area Line Circle Save as Discard" at bounding box center [491, 108] width 161 height 97
click at [442, 109] on span "Area" at bounding box center [442, 111] width 14 height 6
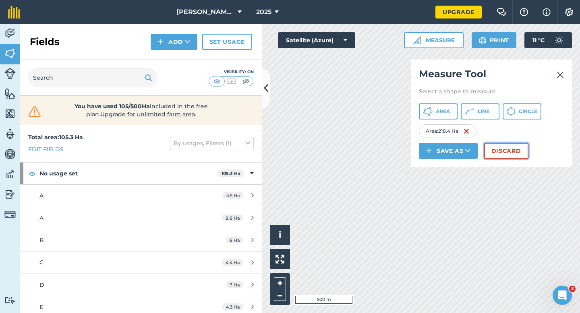
click at [508, 156] on button "Discard" at bounding box center [506, 151] width 44 height 16
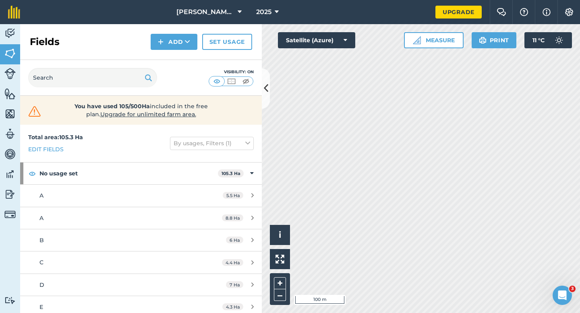
click at [171, 54] on div "Fields Add Set usage" at bounding box center [140, 42] width 241 height 36
click at [170, 41] on button "Add" at bounding box center [174, 42] width 47 height 16
click at [172, 57] on link "Draw" at bounding box center [174, 60] width 44 height 18
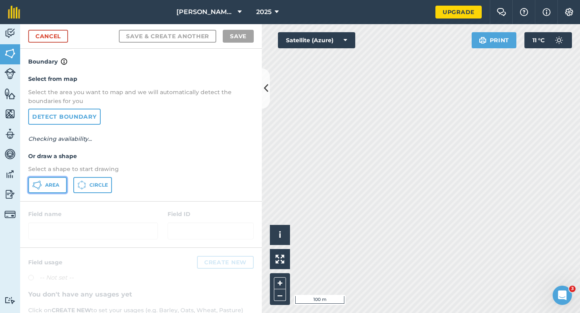
click at [57, 191] on button "Area" at bounding box center [47, 185] width 39 height 16
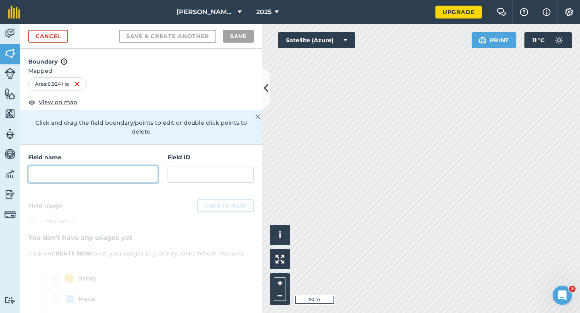
click at [150, 166] on input "text" at bounding box center [93, 174] width 130 height 17
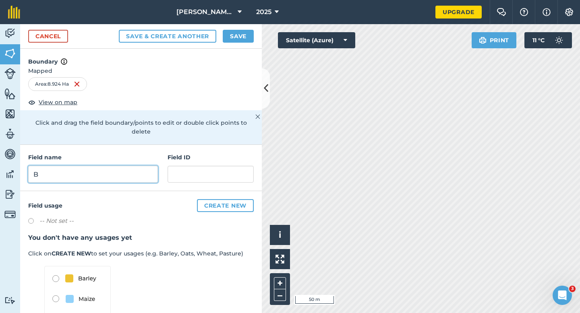
type input "B"
click at [236, 41] on button "Save" at bounding box center [238, 36] width 31 height 13
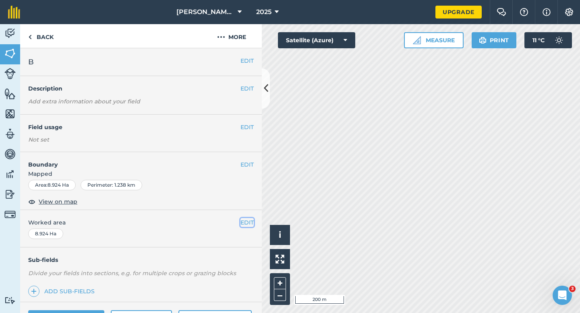
click at [243, 222] on button "EDIT" at bounding box center [246, 222] width 13 height 9
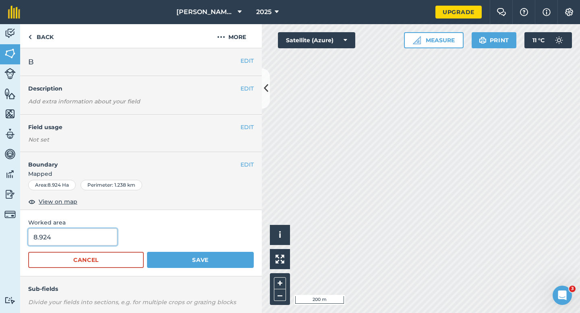
click at [95, 238] on input "8.924" at bounding box center [72, 237] width 89 height 17
type input "9"
click at [147, 252] on button "Save" at bounding box center [200, 260] width 107 height 16
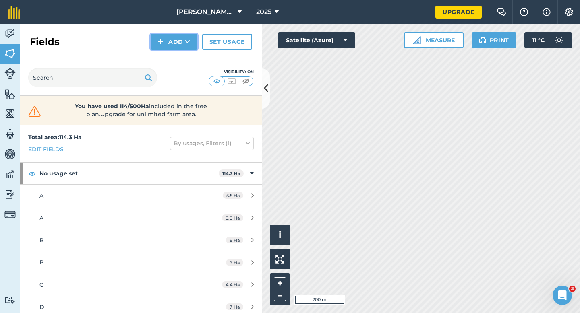
click at [163, 41] on img at bounding box center [161, 42] width 6 height 10
click at [169, 58] on link "Draw" at bounding box center [174, 60] width 44 height 18
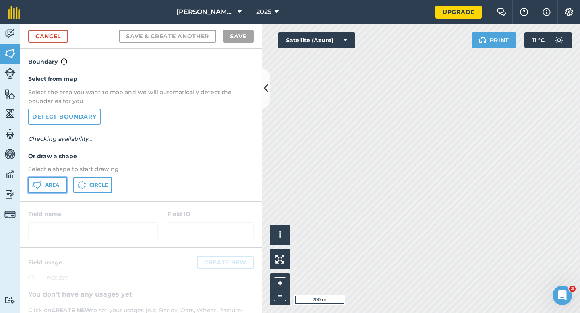
click at [46, 185] on span "Area" at bounding box center [52, 185] width 14 height 6
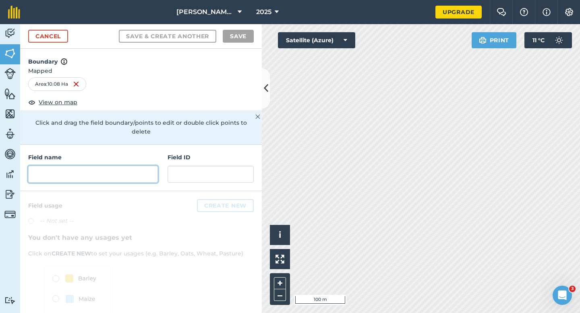
click at [101, 171] on input "text" at bounding box center [93, 174] width 130 height 17
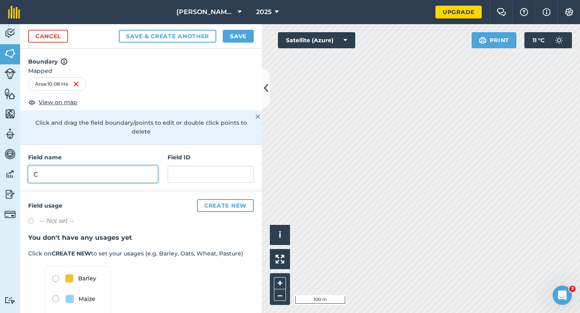
type input "C"
click at [233, 41] on button "Save" at bounding box center [238, 36] width 31 height 13
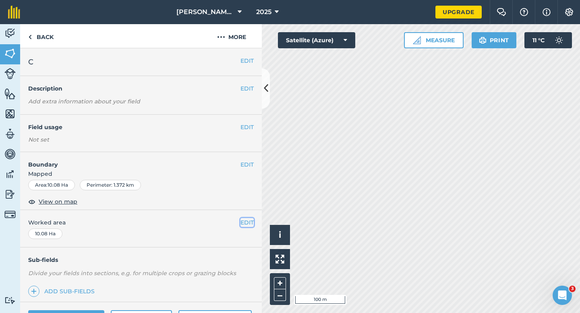
click at [246, 221] on button "EDIT" at bounding box center [246, 222] width 13 height 9
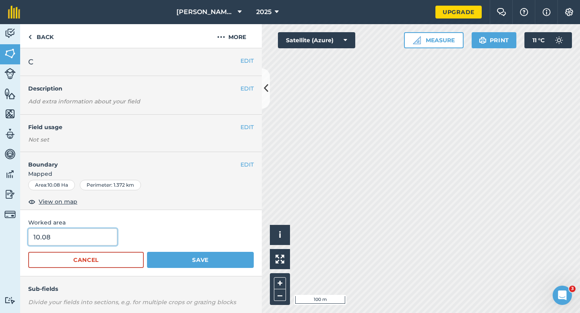
click at [69, 238] on input "10.08" at bounding box center [72, 237] width 89 height 17
type input "10"
click at [147, 252] on button "Save" at bounding box center [200, 260] width 107 height 16
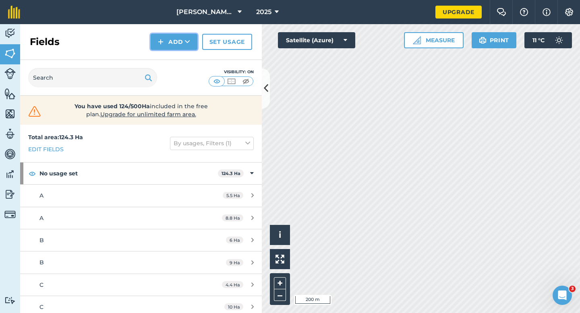
click at [168, 46] on button "Add" at bounding box center [174, 42] width 47 height 16
click at [169, 55] on link "Draw" at bounding box center [174, 60] width 44 height 18
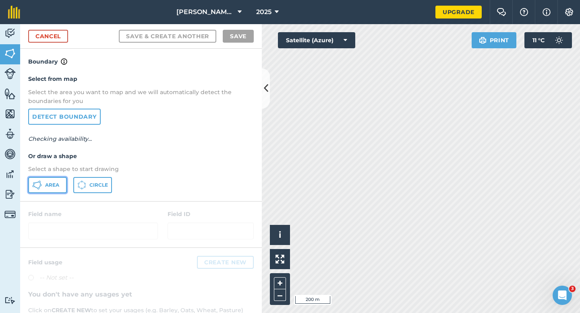
click at [61, 187] on button "Area" at bounding box center [47, 185] width 39 height 16
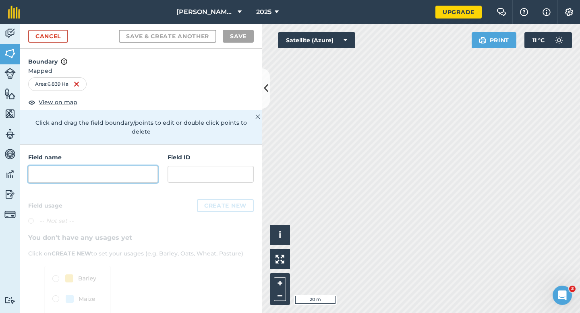
click at [124, 166] on input "text" at bounding box center [93, 174] width 130 height 17
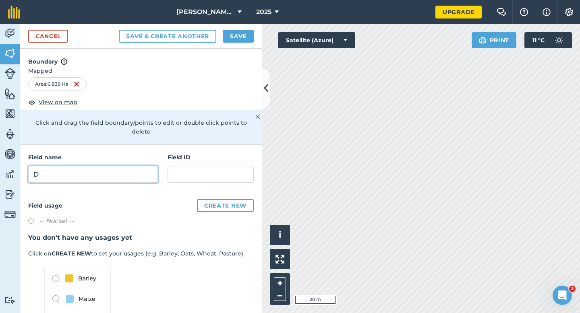
type input "D"
click at [243, 38] on button "Save" at bounding box center [238, 36] width 31 height 13
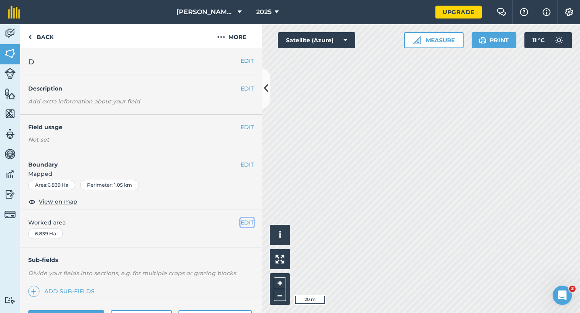
click at [243, 223] on button "EDIT" at bounding box center [246, 222] width 13 height 9
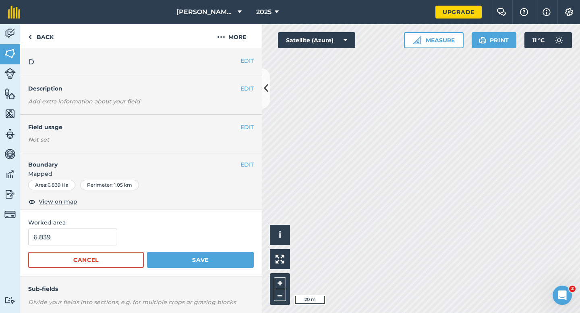
click at [81, 248] on form "6.839 Cancel Save" at bounding box center [140, 248] width 225 height 39
click at [81, 245] on input "6.839" at bounding box center [72, 237] width 89 height 17
type input "6.8"
click at [147, 252] on button "Save" at bounding box center [200, 260] width 107 height 16
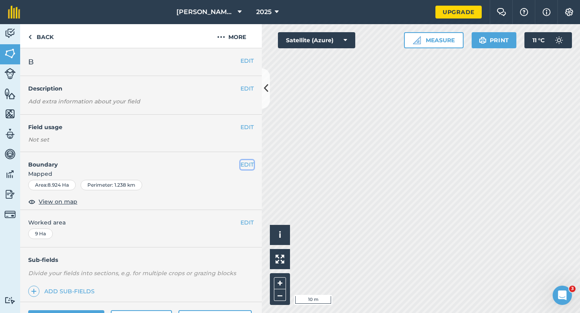
click at [246, 168] on button "EDIT" at bounding box center [246, 164] width 13 height 9
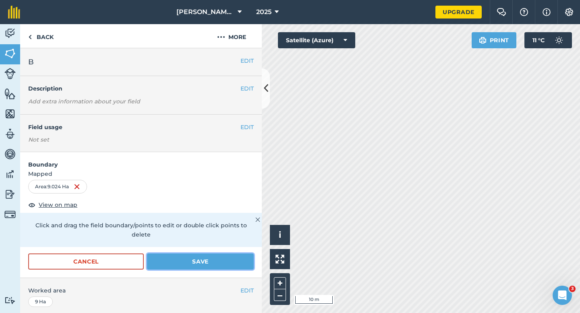
click at [234, 254] on button "Save" at bounding box center [200, 262] width 107 height 16
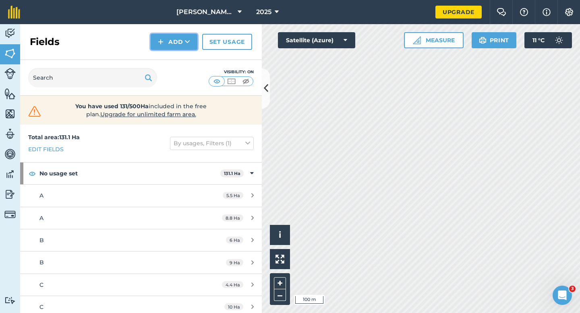
click at [173, 41] on button "Add" at bounding box center [174, 42] width 47 height 16
click at [173, 52] on link "Draw" at bounding box center [174, 60] width 44 height 18
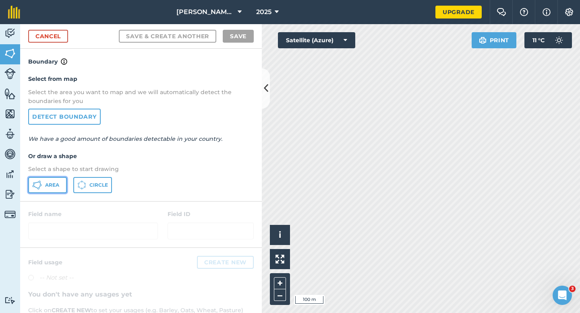
click at [49, 181] on button "Area" at bounding box center [47, 185] width 39 height 16
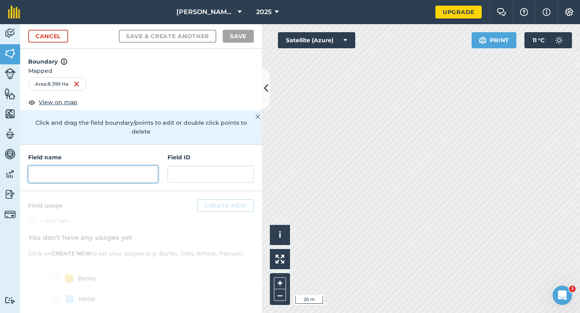
click at [136, 166] on input "text" at bounding box center [93, 174] width 130 height 17
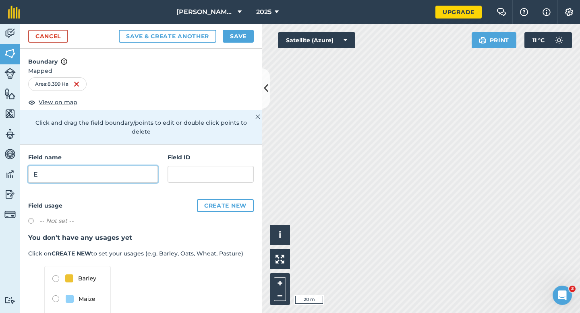
type input "E"
click at [232, 31] on button "Save" at bounding box center [238, 36] width 31 height 13
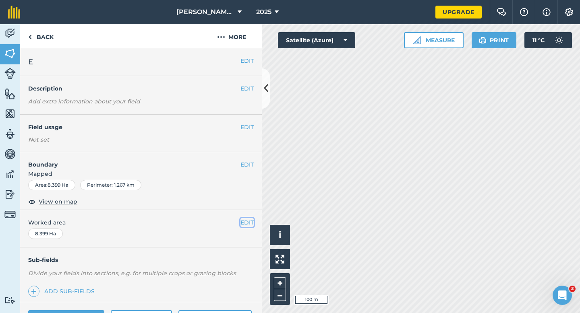
click at [244, 221] on button "EDIT" at bounding box center [246, 222] width 13 height 9
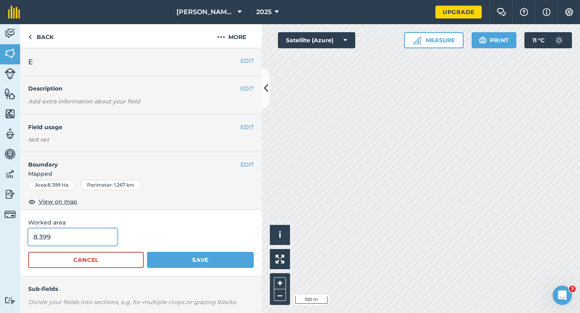
click at [72, 233] on input "8.399" at bounding box center [72, 237] width 89 height 17
click at [78, 239] on input "8.399" at bounding box center [72, 237] width 89 height 17
type input "8.4"
click at [147, 252] on button "Save" at bounding box center [200, 260] width 107 height 16
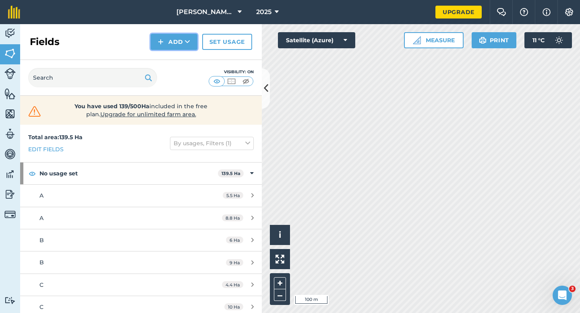
click at [171, 45] on button "Add" at bounding box center [174, 42] width 47 height 16
click at [175, 58] on link "Draw" at bounding box center [174, 60] width 44 height 18
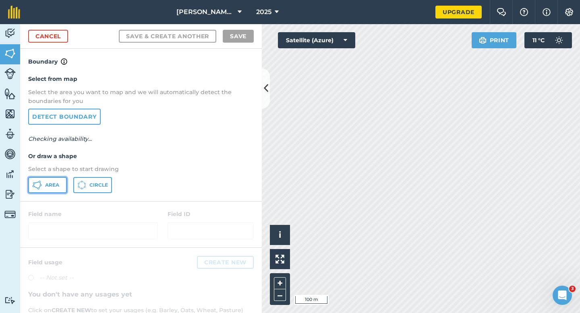
click at [52, 180] on button "Area" at bounding box center [47, 185] width 39 height 16
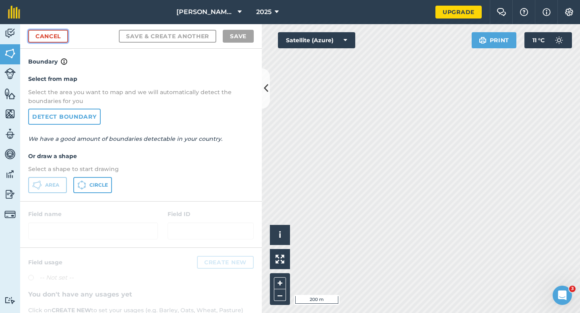
click at [59, 41] on link "Cancel" at bounding box center [48, 36] width 40 height 13
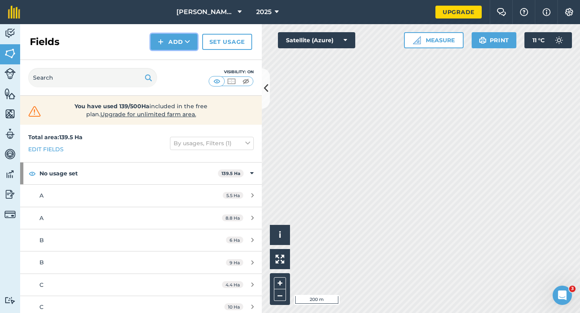
click at [187, 48] on button "Add" at bounding box center [174, 42] width 47 height 16
click at [187, 56] on link "Draw" at bounding box center [174, 60] width 44 height 18
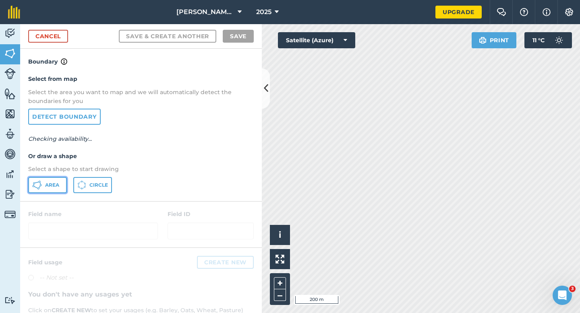
click at [50, 190] on button "Area" at bounding box center [47, 185] width 39 height 16
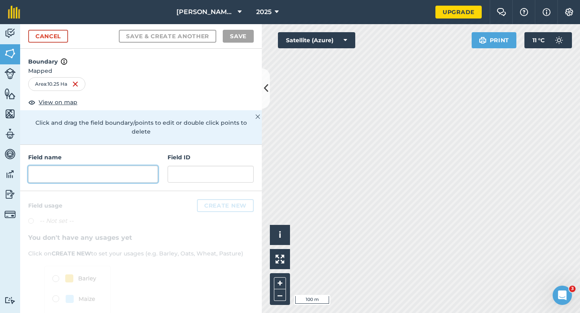
click at [120, 166] on input "text" at bounding box center [93, 174] width 130 height 17
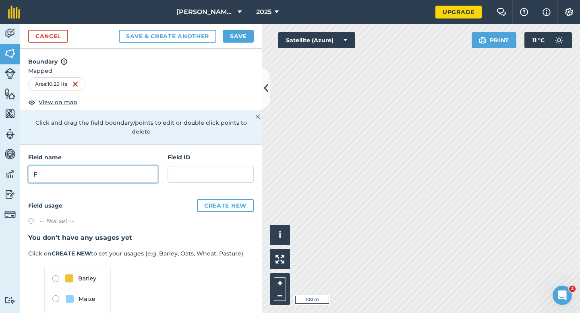
type input "F"
click at [240, 41] on button "Save" at bounding box center [238, 36] width 31 height 13
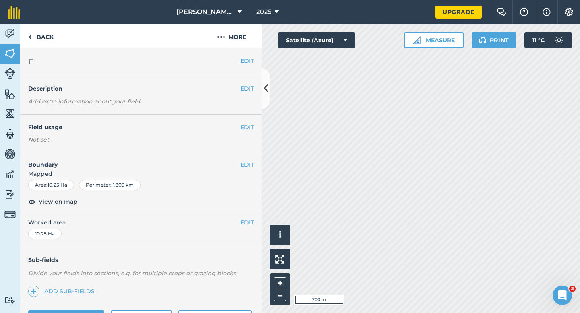
click at [252, 230] on div "EDIT Worked area 10.25 Ha" at bounding box center [140, 228] width 241 height 37
click at [252, 224] on button "EDIT" at bounding box center [246, 222] width 13 height 9
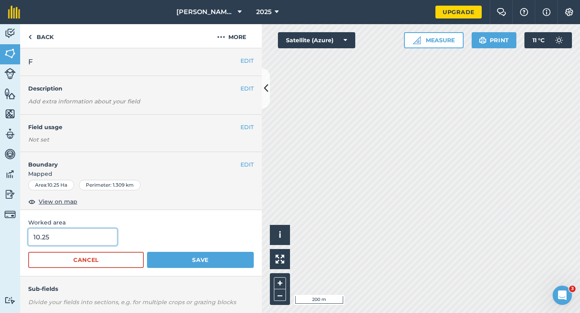
click at [103, 243] on input "10.25" at bounding box center [72, 237] width 89 height 17
type input "10.3"
click at [147, 252] on button "Save" at bounding box center [200, 260] width 107 height 16
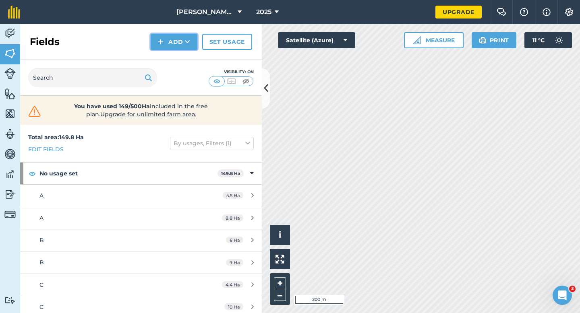
click at [167, 48] on button "Add" at bounding box center [174, 42] width 47 height 16
click at [167, 59] on link "Draw" at bounding box center [174, 60] width 44 height 18
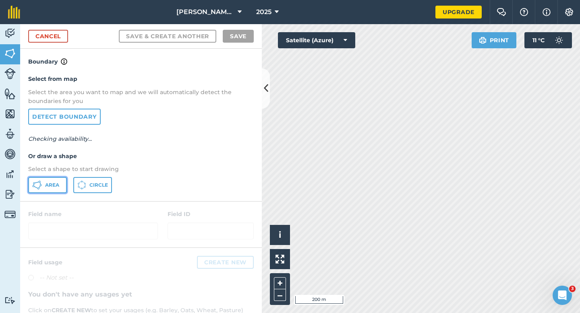
click at [37, 189] on icon at bounding box center [37, 185] width 10 height 10
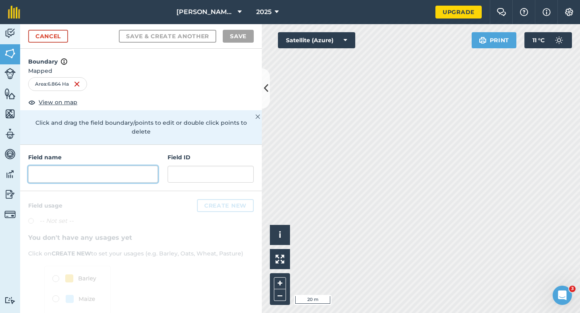
click at [136, 169] on input "text" at bounding box center [93, 174] width 130 height 17
type input "H"
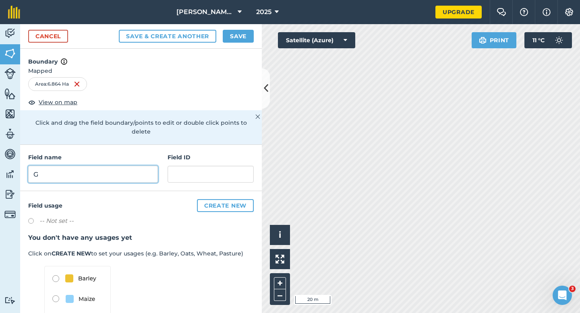
type input "G"
click at [243, 39] on button "Save" at bounding box center [238, 36] width 31 height 13
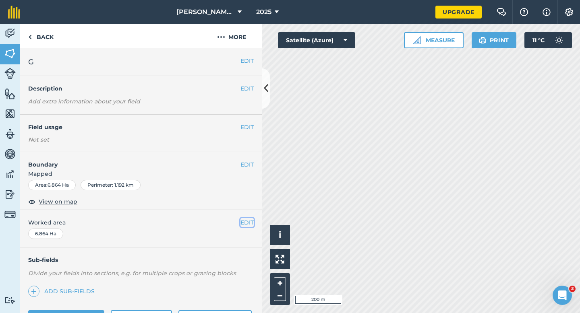
click at [250, 223] on button "EDIT" at bounding box center [246, 222] width 13 height 9
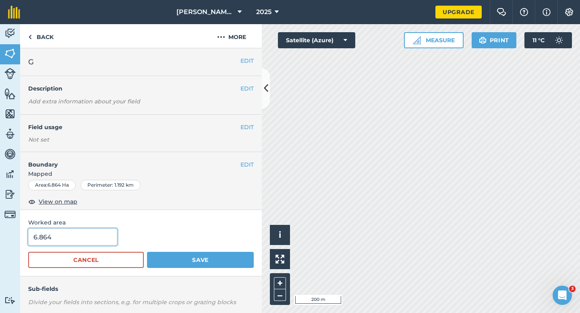
click at [69, 234] on input "6.864" at bounding box center [72, 237] width 89 height 17
type input "6.8"
click at [147, 252] on button "Save" at bounding box center [200, 260] width 107 height 16
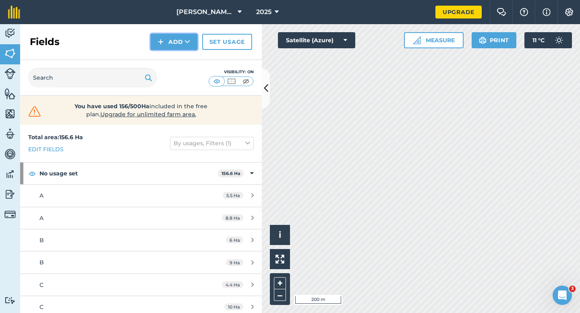
click at [163, 40] on img at bounding box center [161, 42] width 6 height 10
click at [170, 54] on link "Draw" at bounding box center [174, 60] width 44 height 18
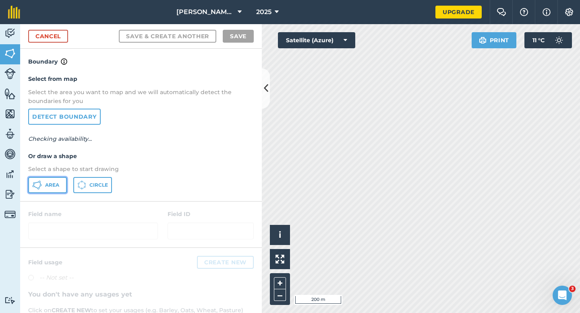
click at [54, 190] on button "Area" at bounding box center [47, 185] width 39 height 16
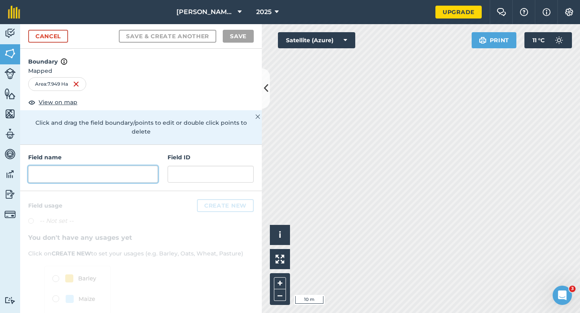
click at [148, 169] on input "text" at bounding box center [93, 174] width 130 height 17
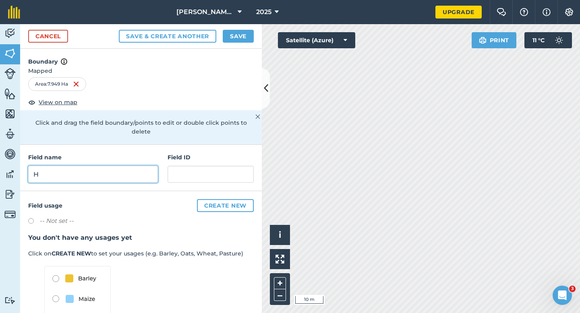
type input "H"
click at [233, 43] on div "Cancel Save & Create Another Save" at bounding box center [140, 36] width 241 height 25
click at [233, 40] on button "Save" at bounding box center [238, 36] width 31 height 13
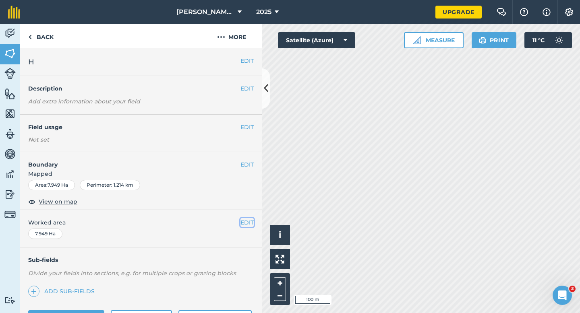
click at [248, 221] on button "EDIT" at bounding box center [246, 222] width 13 height 9
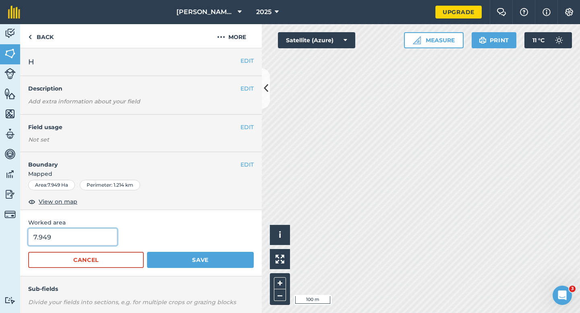
click at [80, 242] on input "7.949" at bounding box center [72, 237] width 89 height 17
type input "8"
click at [147, 252] on button "Save" at bounding box center [200, 260] width 107 height 16
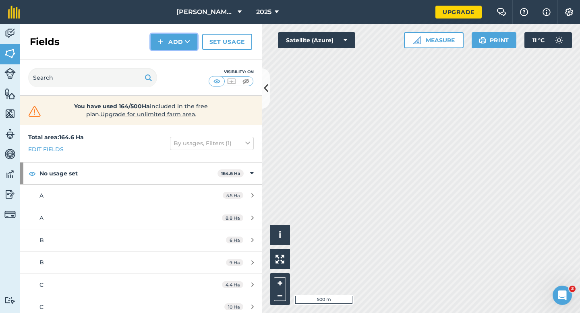
click at [165, 43] on button "Add" at bounding box center [174, 42] width 47 height 16
click at [165, 59] on link "Draw" at bounding box center [174, 60] width 44 height 18
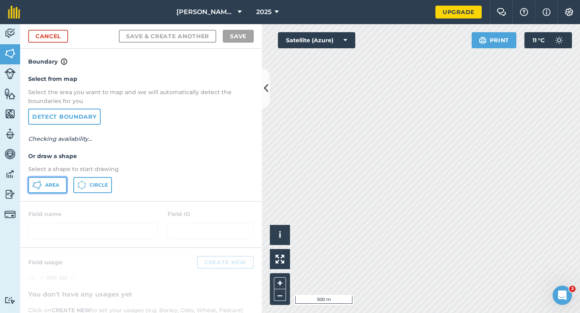
click at [51, 189] on button "Area" at bounding box center [47, 185] width 39 height 16
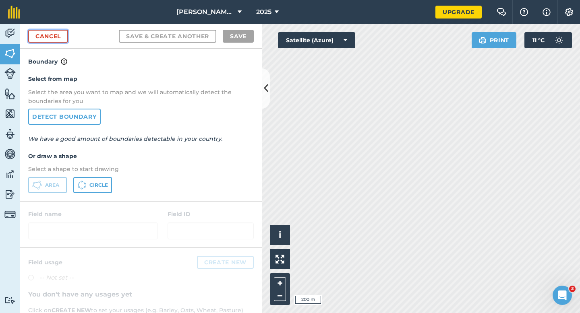
click at [57, 42] on link "Cancel" at bounding box center [48, 36] width 40 height 13
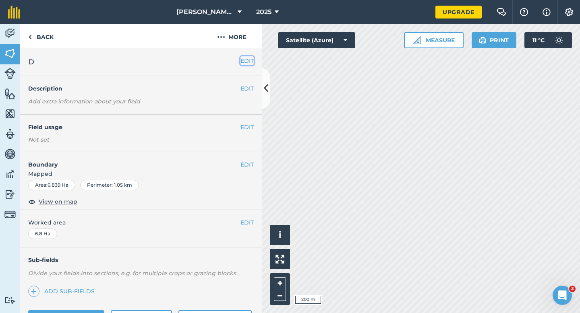
click at [250, 61] on button "EDIT" at bounding box center [246, 60] width 13 height 9
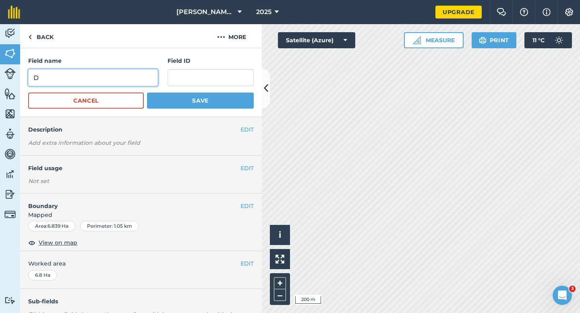
click at [138, 71] on input "D" at bounding box center [93, 77] width 130 height 17
click at [138, 76] on input "D" at bounding box center [93, 77] width 130 height 17
type input "C"
click at [147, 93] on button "Save" at bounding box center [200, 101] width 107 height 16
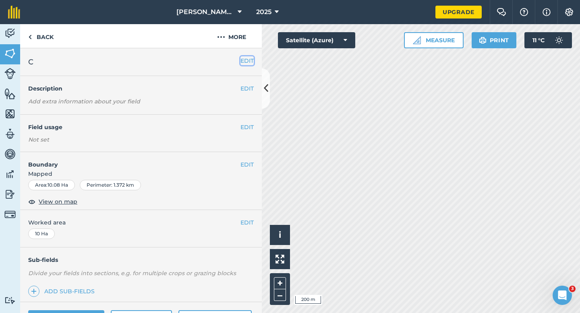
click at [246, 61] on button "EDIT" at bounding box center [246, 60] width 13 height 9
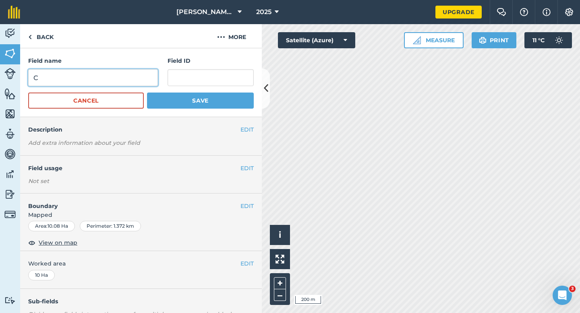
click at [149, 70] on input "C" at bounding box center [93, 77] width 130 height 17
type input "E"
click at [147, 93] on button "Save" at bounding box center [200, 101] width 107 height 16
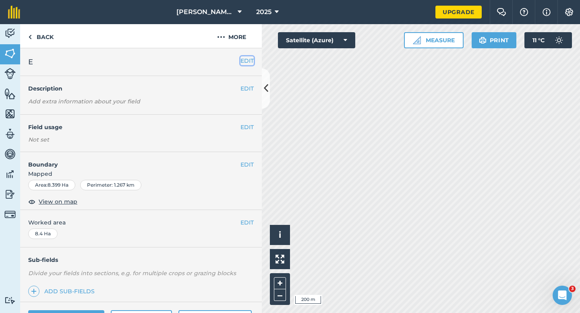
click at [250, 65] on button "EDIT" at bounding box center [246, 60] width 13 height 9
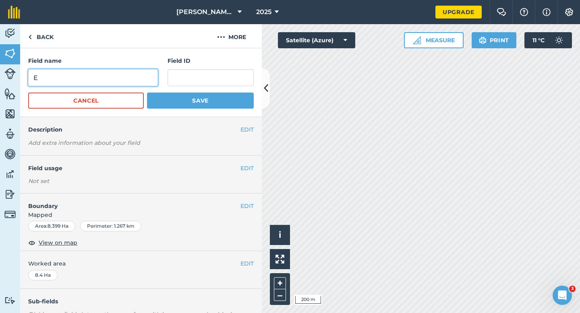
click at [128, 76] on input "E" at bounding box center [93, 77] width 130 height 17
type input "F"
click at [147, 93] on button "Save" at bounding box center [200, 101] width 107 height 16
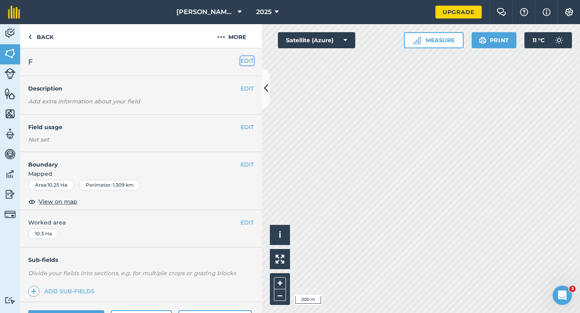
click at [246, 59] on button "EDIT" at bounding box center [246, 60] width 13 height 9
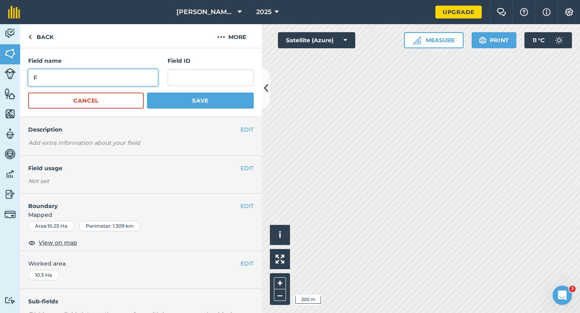
click at [119, 77] on input "F" at bounding box center [93, 77] width 130 height 17
click at [119, 77] on input "I" at bounding box center [93, 77] width 130 height 17
type input "I"
click at [147, 93] on button "Save" at bounding box center [200, 101] width 107 height 16
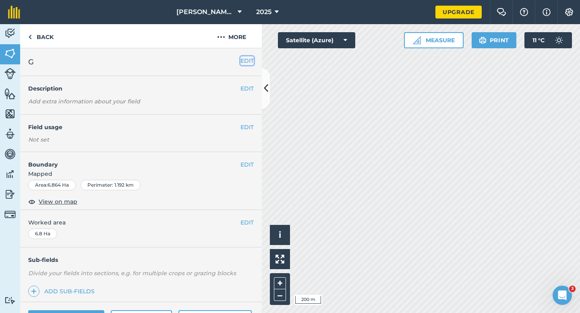
click at [248, 58] on button "EDIT" at bounding box center [246, 60] width 13 height 9
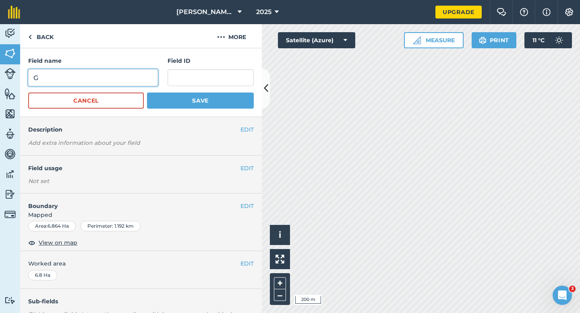
click at [129, 82] on input "G" at bounding box center [93, 77] width 130 height 17
type input "L"
click at [147, 93] on button "Save" at bounding box center [200, 101] width 107 height 16
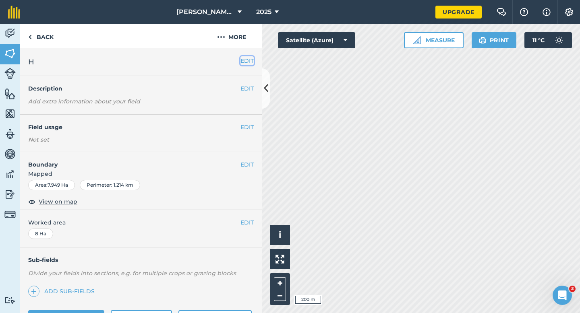
click at [245, 62] on button "EDIT" at bounding box center [246, 60] width 13 height 9
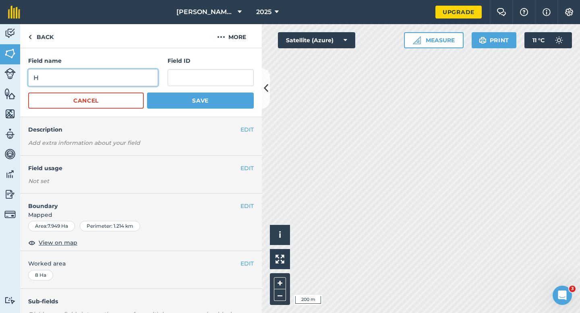
click at [109, 79] on input "H" at bounding box center [93, 77] width 130 height 17
click at [109, 79] on input "M" at bounding box center [93, 77] width 130 height 17
type input "M"
click at [147, 93] on button "Save" at bounding box center [200, 101] width 107 height 16
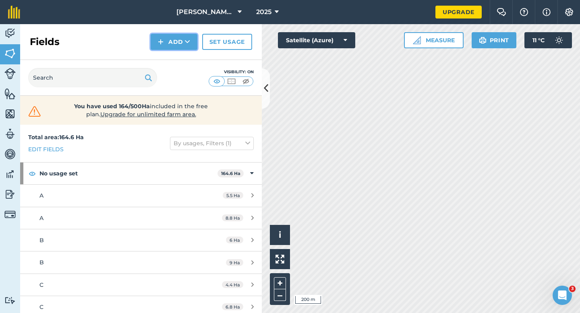
click at [175, 45] on button "Add" at bounding box center [174, 42] width 47 height 16
click at [175, 53] on link "Draw" at bounding box center [174, 60] width 44 height 18
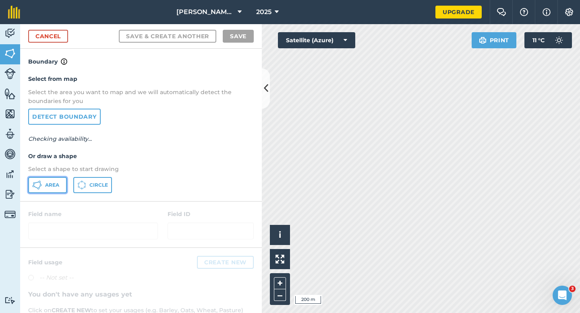
click at [59, 178] on button "Area" at bounding box center [47, 185] width 39 height 16
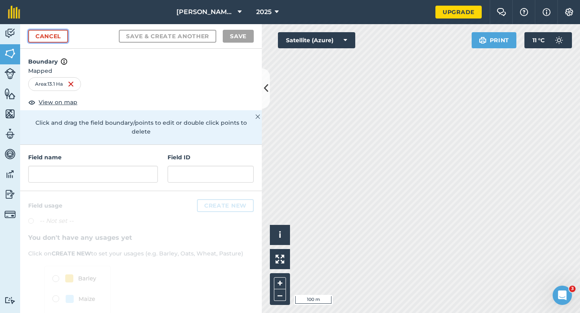
click at [46, 39] on link "Cancel" at bounding box center [48, 36] width 40 height 13
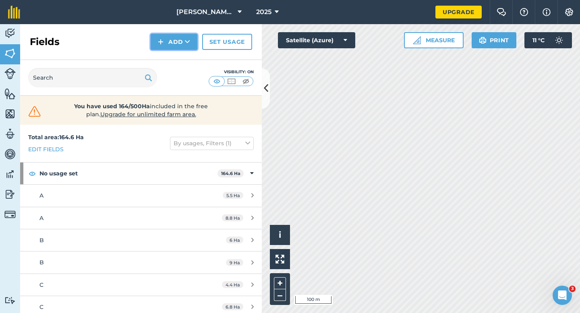
click at [162, 44] on img at bounding box center [161, 42] width 6 height 10
click at [169, 53] on link "Draw" at bounding box center [174, 60] width 44 height 18
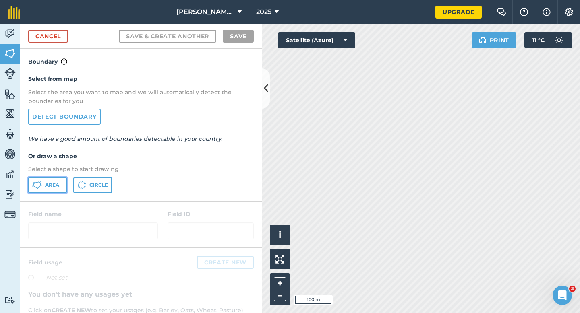
click at [49, 181] on button "Area" at bounding box center [47, 185] width 39 height 16
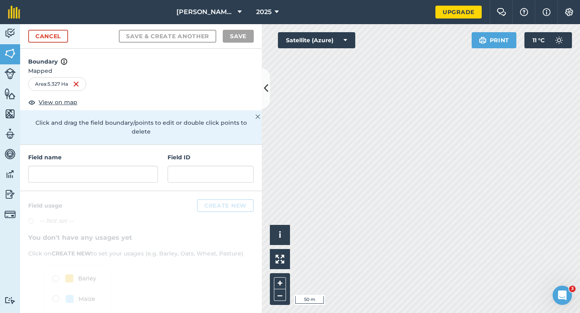
click at [135, 156] on div "Field name" at bounding box center [93, 168] width 130 height 30
click at [135, 166] on input "text" at bounding box center [93, 174] width 130 height 17
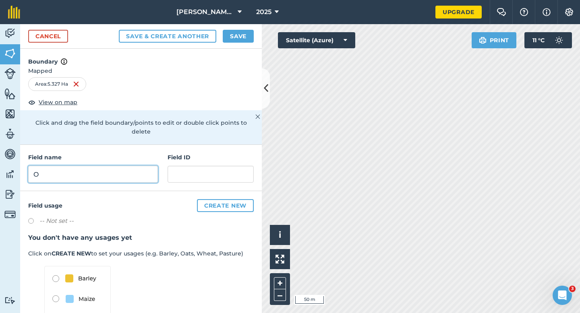
type input "O"
click at [235, 35] on button "Save" at bounding box center [238, 36] width 31 height 13
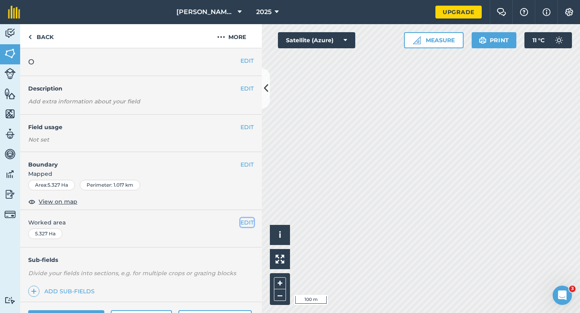
click at [243, 218] on button "EDIT" at bounding box center [246, 222] width 13 height 9
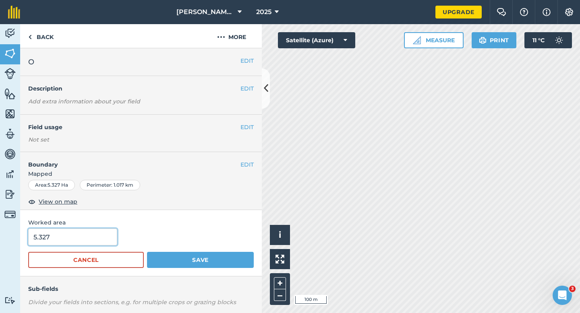
click at [97, 230] on input "5.327" at bounding box center [72, 237] width 89 height 17
click at [97, 235] on input "5.327" at bounding box center [72, 237] width 89 height 17
type input "5.3"
click at [147, 252] on button "Save" at bounding box center [200, 260] width 107 height 16
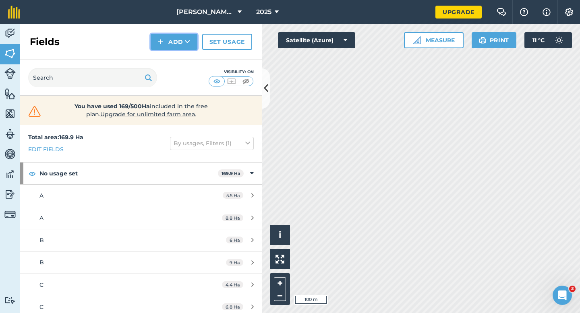
click at [168, 46] on button "Add" at bounding box center [174, 42] width 47 height 16
click at [168, 55] on link "Draw" at bounding box center [174, 60] width 44 height 18
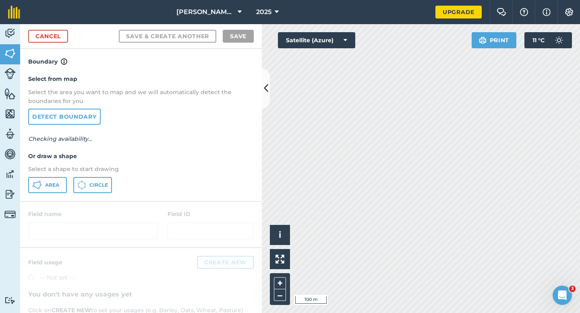
click at [59, 173] on p "Select a shape to start drawing" at bounding box center [140, 169] width 225 height 9
click at [51, 185] on span "Area" at bounding box center [52, 185] width 14 height 6
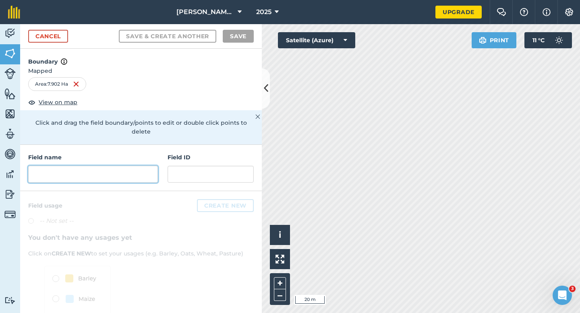
click at [130, 166] on input "text" at bounding box center [93, 174] width 130 height 17
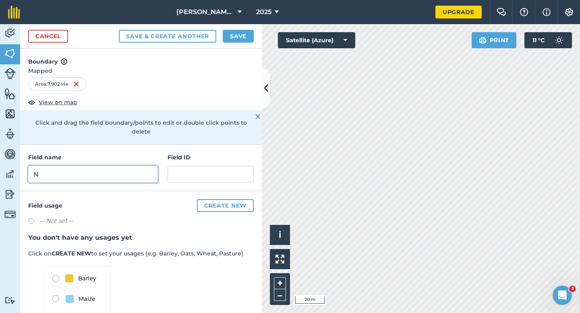
type input "N"
click at [225, 38] on button "Save" at bounding box center [238, 36] width 31 height 13
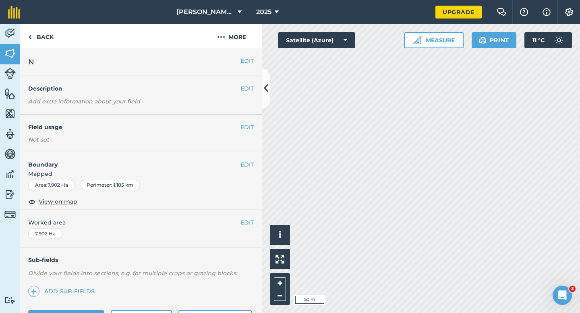
click at [244, 227] on div "EDIT Worked area 7.902 Ha" at bounding box center [140, 228] width 241 height 37
click at [246, 221] on button "EDIT" at bounding box center [246, 222] width 13 height 9
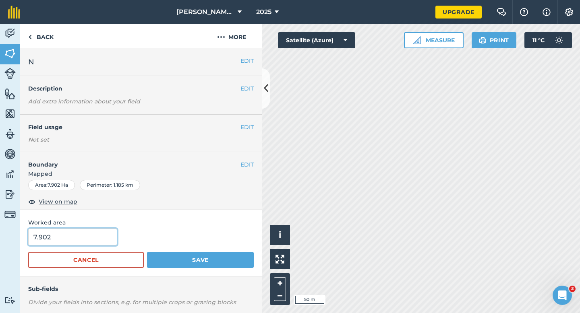
click at [78, 236] on input "7.902" at bounding box center [72, 237] width 89 height 17
type input "8"
click at [147, 252] on button "Save" at bounding box center [200, 260] width 107 height 16
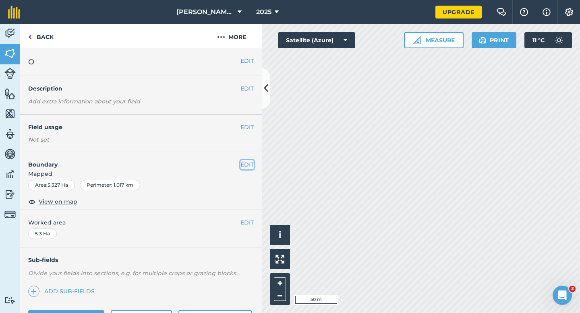
click at [250, 168] on button "EDIT" at bounding box center [246, 164] width 13 height 9
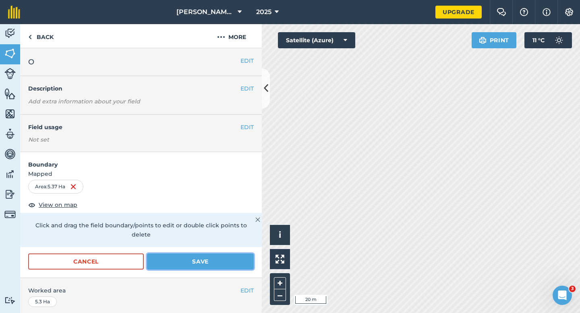
click at [242, 254] on button "Save" at bounding box center [200, 262] width 107 height 16
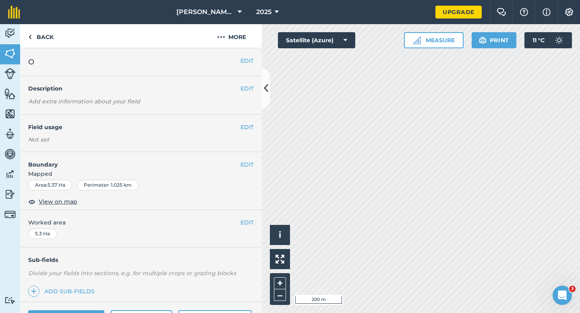
click at [248, 229] on div "EDIT Worked area 5.3 Ha" at bounding box center [140, 228] width 241 height 37
click at [254, 225] on div "EDIT Worked area 5.3 Ha" at bounding box center [140, 228] width 241 height 37
click at [249, 225] on button "EDIT" at bounding box center [246, 222] width 13 height 9
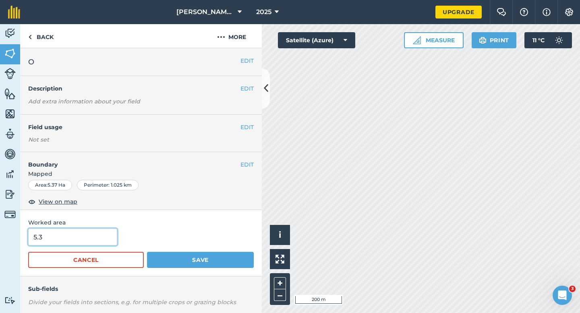
click at [78, 241] on input "5.3" at bounding box center [72, 237] width 89 height 17
type input "5.5"
click at [147, 252] on button "Save" at bounding box center [200, 260] width 107 height 16
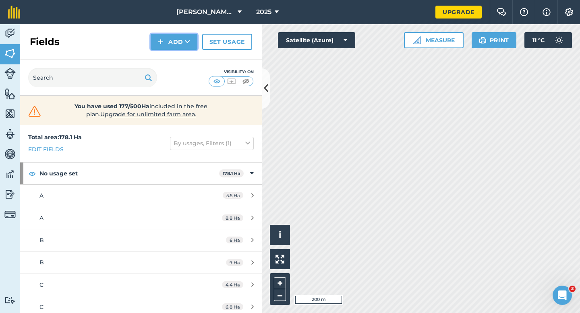
click at [164, 40] on button "Add" at bounding box center [174, 42] width 47 height 16
click at [171, 60] on link "Draw" at bounding box center [174, 60] width 44 height 18
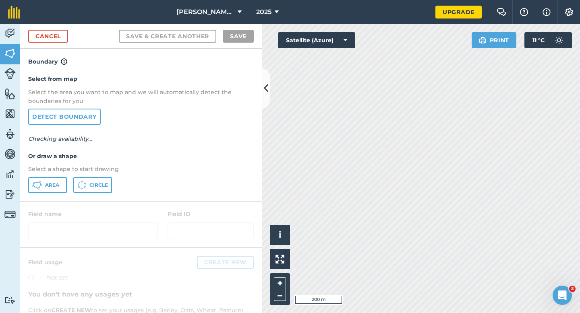
click at [66, 179] on div "Area Circle" at bounding box center [140, 185] width 225 height 16
click at [54, 184] on span "Area" at bounding box center [52, 185] width 14 height 6
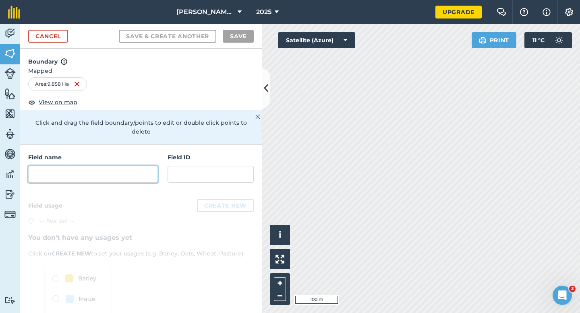
click at [72, 166] on input "text" at bounding box center [93, 174] width 130 height 17
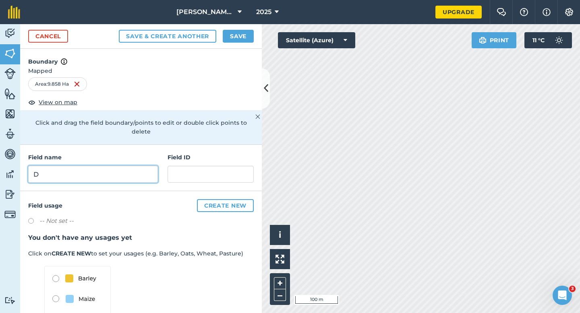
type input "D"
click at [247, 30] on button "Save" at bounding box center [238, 36] width 31 height 13
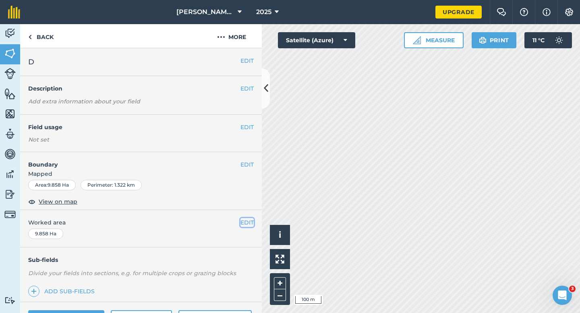
click at [245, 223] on button "EDIT" at bounding box center [246, 222] width 13 height 9
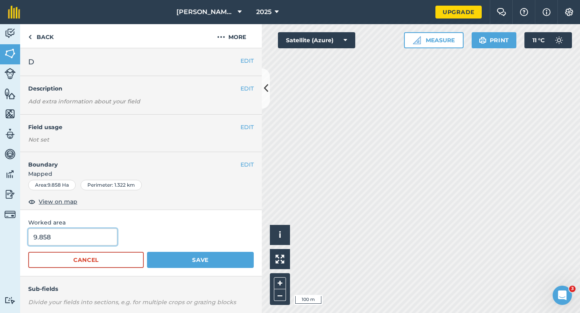
click at [105, 234] on input "9.858" at bounding box center [72, 237] width 89 height 17
type input "10"
click at [147, 252] on button "Save" at bounding box center [200, 260] width 107 height 16
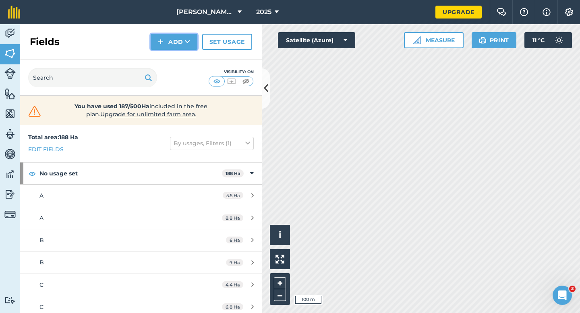
click at [168, 49] on button "Add" at bounding box center [174, 42] width 47 height 16
click at [170, 59] on link "Draw" at bounding box center [174, 60] width 44 height 18
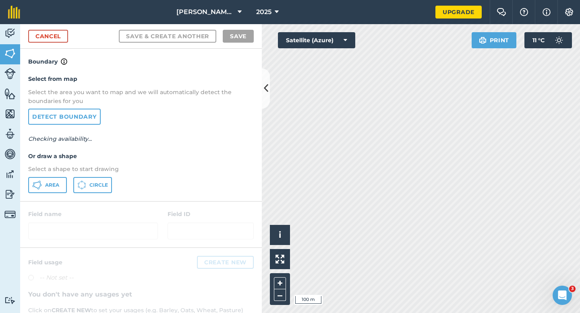
click at [42, 194] on div "Select from map Select the area you want to map and we will automatically detec…" at bounding box center [140, 133] width 241 height 134
click at [48, 189] on button "Area" at bounding box center [47, 185] width 39 height 16
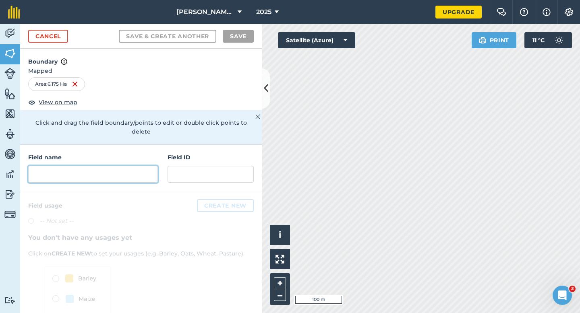
click at [128, 173] on input "text" at bounding box center [93, 174] width 130 height 17
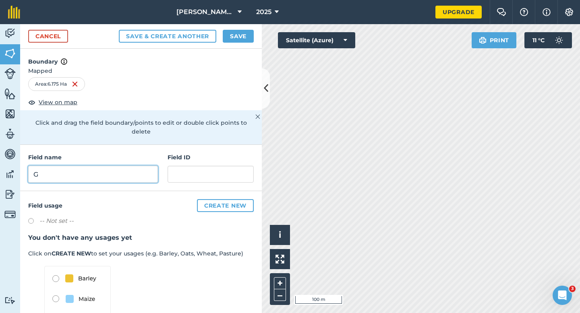
type input "G"
click at [258, 38] on div "Cancel Save & Create Another Save" at bounding box center [140, 36] width 241 height 25
click at [240, 38] on button "Save" at bounding box center [238, 36] width 31 height 13
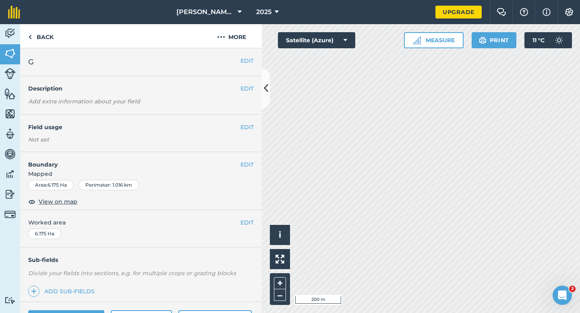
click at [244, 210] on div "EDIT Boundary Mapped Area : 6.175 Ha Perimeter : 1.016 km View on map" at bounding box center [140, 181] width 241 height 58
click at [244, 217] on div "EDIT Worked area 6.175 Ha" at bounding box center [140, 228] width 241 height 37
click at [244, 223] on button "EDIT" at bounding box center [246, 222] width 13 height 9
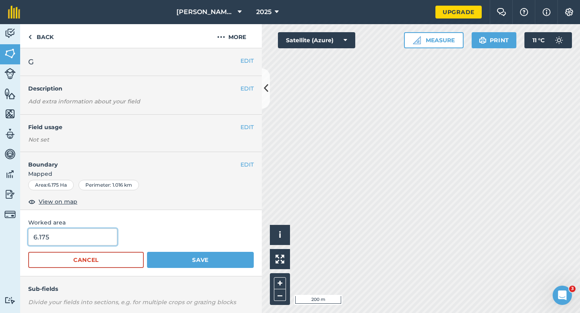
click at [91, 239] on input "6.175" at bounding box center [72, 237] width 89 height 17
type input "6.2"
click at [147, 252] on button "Save" at bounding box center [200, 260] width 107 height 16
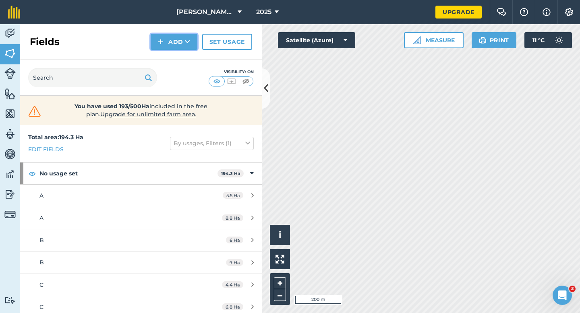
click at [167, 43] on button "Add" at bounding box center [174, 42] width 47 height 16
click at [170, 59] on link "Draw" at bounding box center [174, 60] width 44 height 18
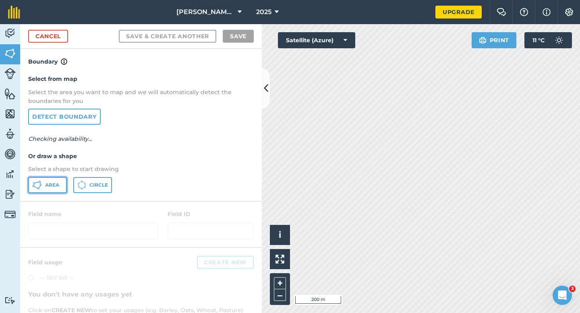
click at [58, 182] on span "Area" at bounding box center [52, 185] width 14 height 6
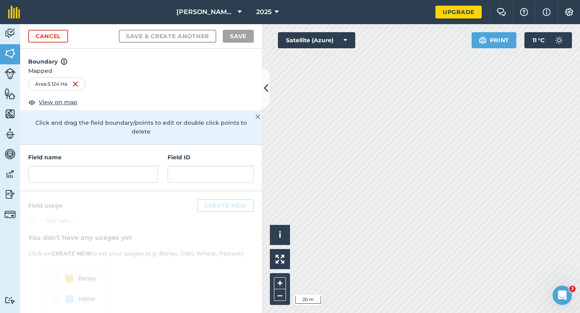
click at [113, 175] on div "Field name Field ID" at bounding box center [140, 168] width 241 height 46
click at [113, 171] on input "text" at bounding box center [93, 174] width 130 height 17
type input "I"
click at [242, 37] on button "Save" at bounding box center [238, 36] width 31 height 13
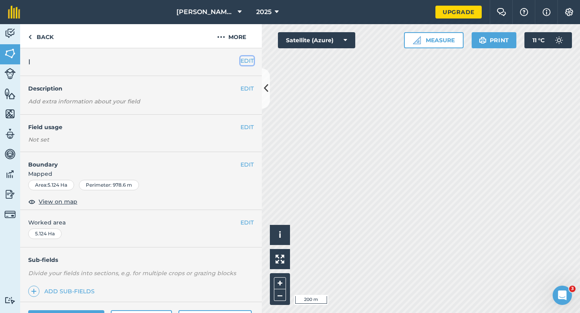
click at [247, 64] on button "EDIT" at bounding box center [246, 60] width 13 height 9
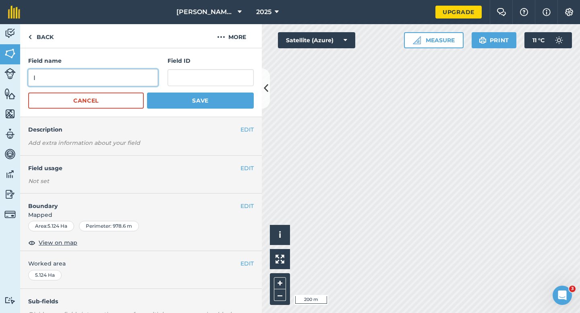
click at [116, 82] on input "I" at bounding box center [93, 77] width 130 height 17
type input "H"
click at [147, 93] on button "Save" at bounding box center [200, 101] width 107 height 16
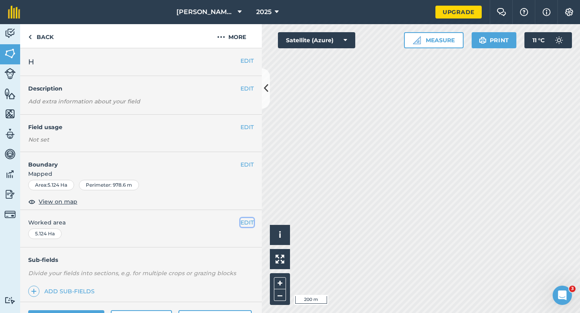
click at [245, 223] on button "EDIT" at bounding box center [246, 222] width 13 height 9
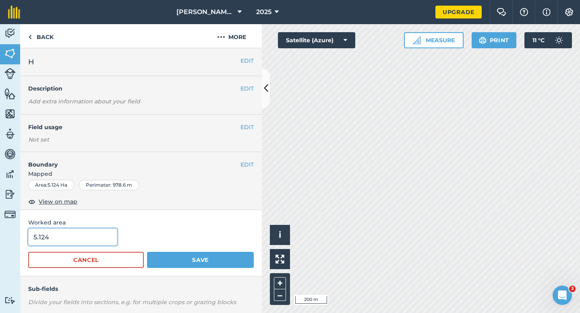
click at [68, 237] on input "5.124" at bounding box center [72, 237] width 89 height 17
type input "5.1"
click at [147, 252] on button "Save" at bounding box center [200, 260] width 107 height 16
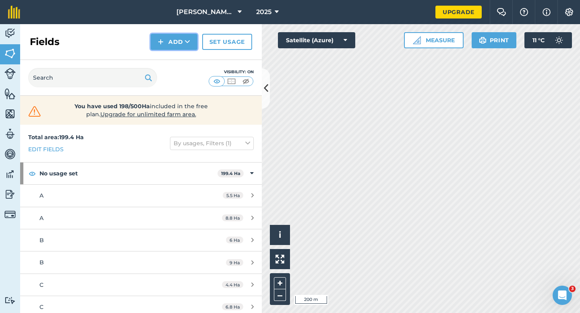
click at [185, 48] on button "Add" at bounding box center [174, 42] width 47 height 16
click at [186, 54] on link "Draw" at bounding box center [174, 60] width 44 height 18
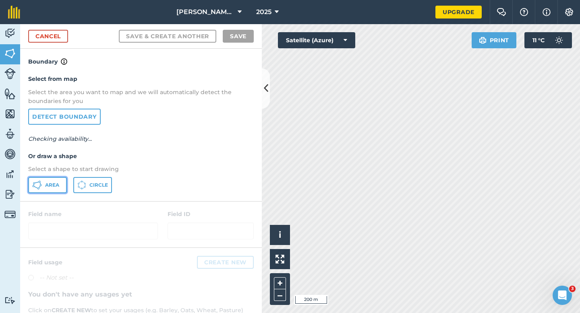
click at [46, 188] on button "Area" at bounding box center [47, 185] width 39 height 16
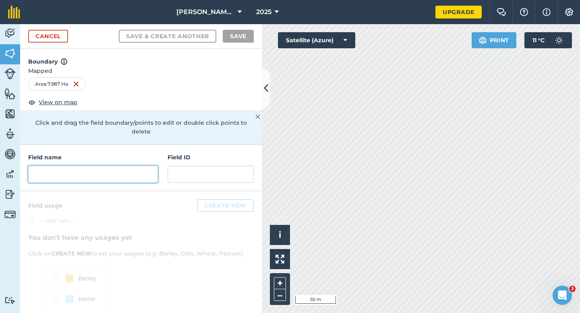
click at [134, 166] on input "text" at bounding box center [93, 174] width 130 height 17
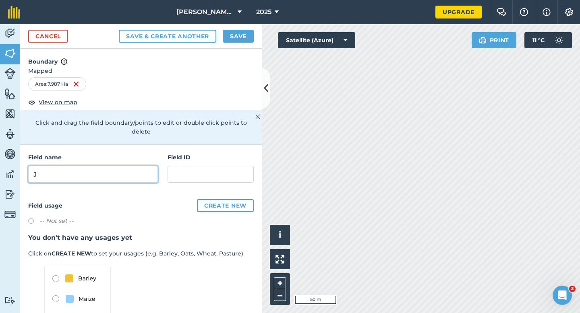
type input "J"
click at [248, 41] on button "Save" at bounding box center [238, 36] width 31 height 13
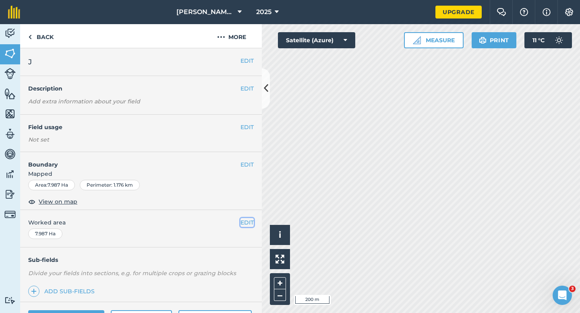
click at [250, 223] on button "EDIT" at bounding box center [246, 222] width 13 height 9
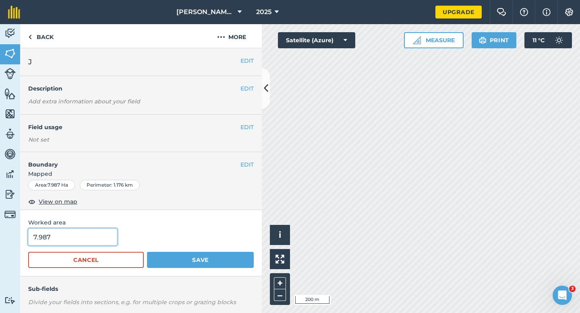
click at [76, 243] on input "7.987" at bounding box center [72, 237] width 89 height 17
click at [147, 252] on button "Save" at bounding box center [200, 260] width 107 height 16
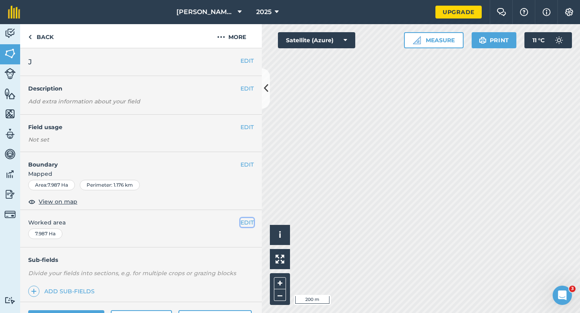
click at [245, 223] on button "EDIT" at bounding box center [246, 222] width 13 height 9
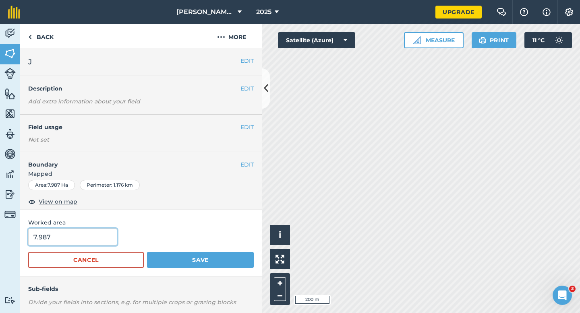
click at [53, 243] on input "7.987" at bounding box center [72, 237] width 89 height 17
type input "8"
click at [147, 252] on button "Save" at bounding box center [200, 260] width 107 height 16
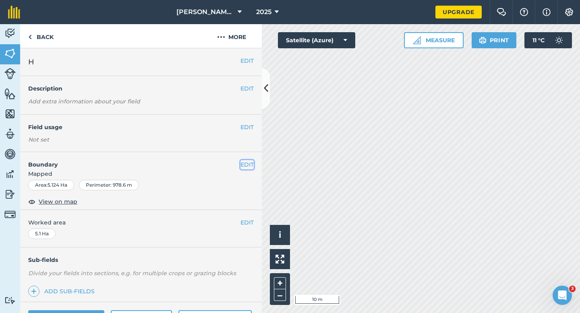
click at [243, 166] on button "EDIT" at bounding box center [246, 164] width 13 height 9
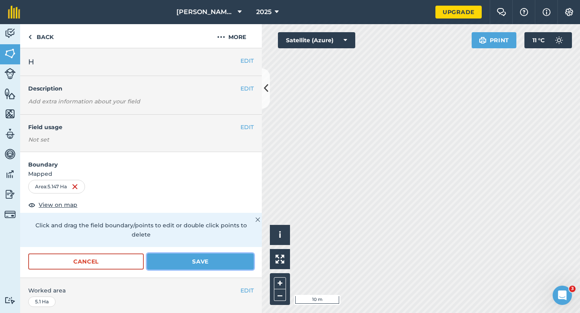
click at [218, 254] on button "Save" at bounding box center [200, 262] width 107 height 16
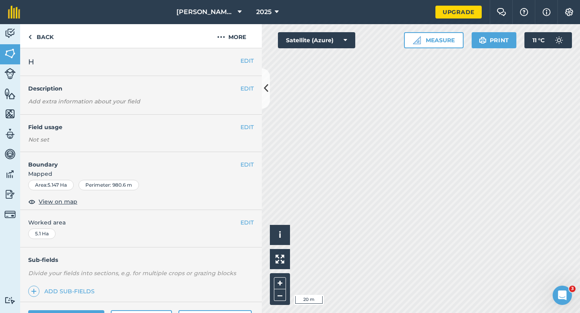
click at [240, 229] on div "EDIT Worked area 5.1 Ha" at bounding box center [140, 228] width 241 height 37
click at [244, 221] on button "EDIT" at bounding box center [246, 222] width 13 height 9
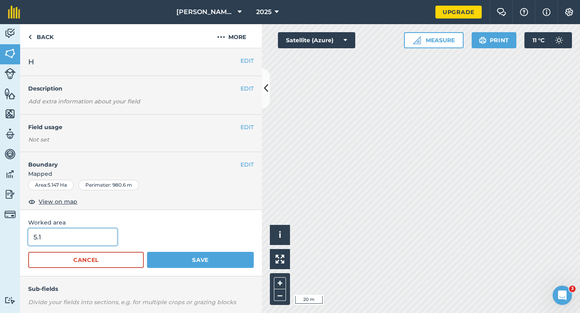
click at [88, 235] on input "5.1" at bounding box center [72, 237] width 89 height 17
type input "5.2"
click at [147, 252] on button "Save" at bounding box center [200, 260] width 107 height 16
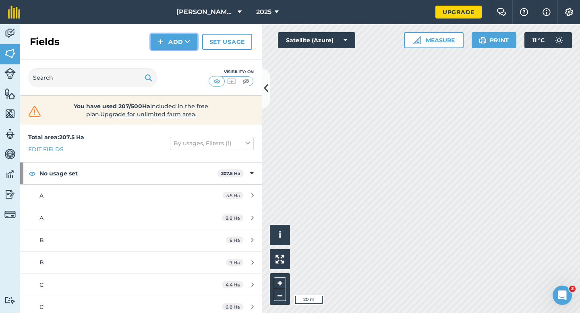
click at [186, 39] on icon at bounding box center [187, 42] width 5 height 8
click at [187, 53] on link "Draw" at bounding box center [174, 60] width 44 height 18
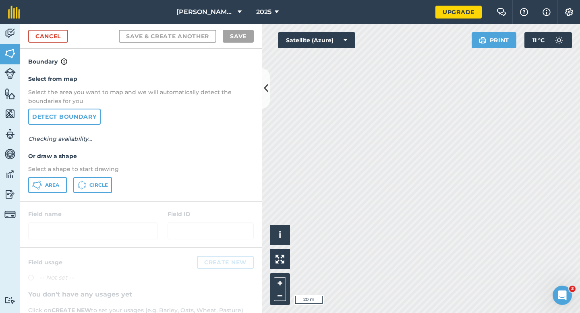
click at [63, 194] on div "Select from map Select the area you want to map and we will automatically detec…" at bounding box center [140, 133] width 241 height 134
click at [59, 180] on button "Area" at bounding box center [47, 185] width 39 height 16
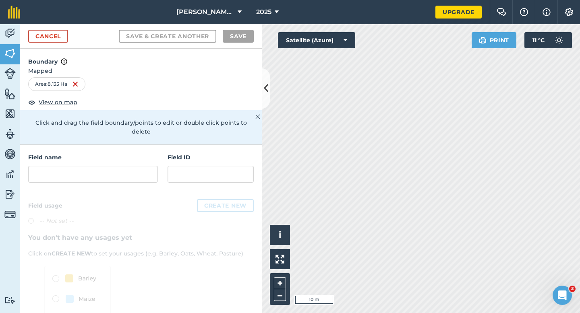
click at [140, 153] on h4 "Field name" at bounding box center [93, 157] width 130 height 9
click at [140, 166] on input "text" at bounding box center [93, 174] width 130 height 17
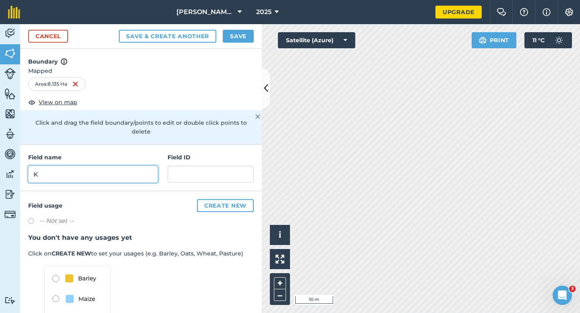
type input "K"
click at [234, 31] on button "Save" at bounding box center [238, 36] width 31 height 13
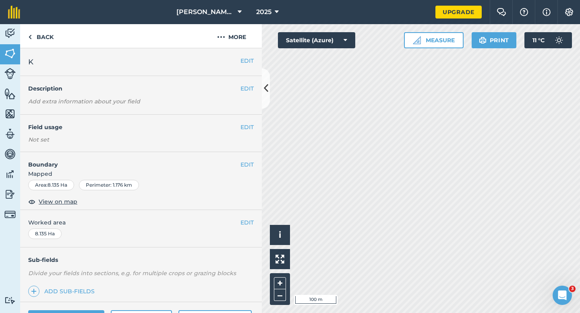
click at [249, 216] on div "EDIT Worked area 8.135 Ha" at bounding box center [140, 228] width 241 height 37
click at [245, 221] on button "EDIT" at bounding box center [246, 222] width 13 height 9
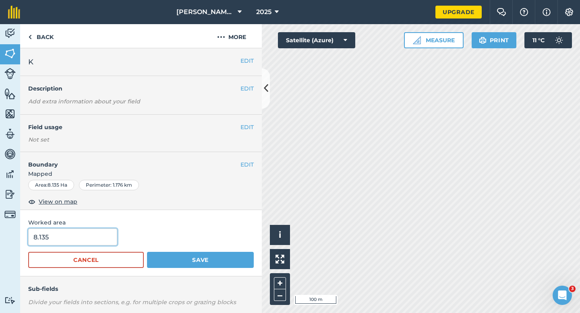
click at [94, 241] on input "8.135" at bounding box center [72, 237] width 89 height 17
type input "8.1"
click at [147, 252] on button "Save" at bounding box center [200, 260] width 107 height 16
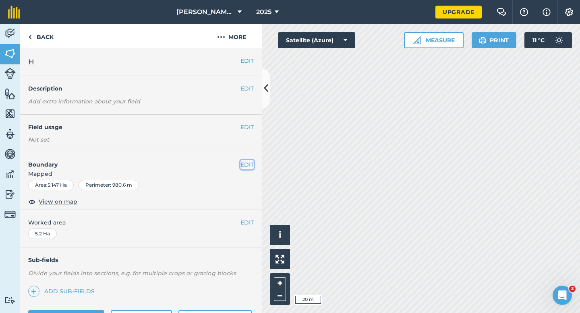
click at [248, 167] on button "EDIT" at bounding box center [246, 164] width 13 height 9
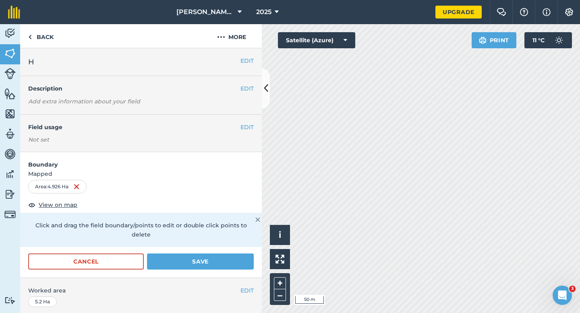
click at [167, 238] on form "Boundary Mapped Area : 4.926 Ha View on map Click and drag the field boundary/p…" at bounding box center [140, 215] width 241 height 126
click at [170, 243] on form "Boundary Mapped Area : 4.926 Ha View on map Click and drag the field boundary/p…" at bounding box center [140, 215] width 241 height 126
click at [217, 255] on button "Save" at bounding box center [200, 262] width 107 height 16
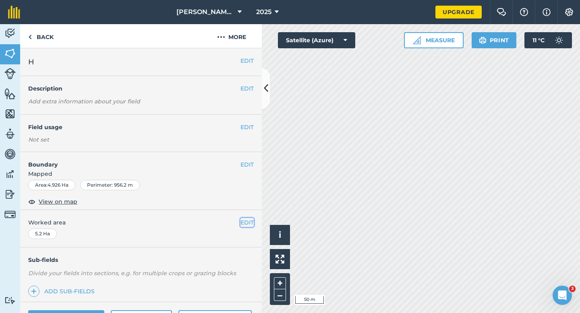
click at [245, 221] on button "EDIT" at bounding box center [246, 222] width 13 height 9
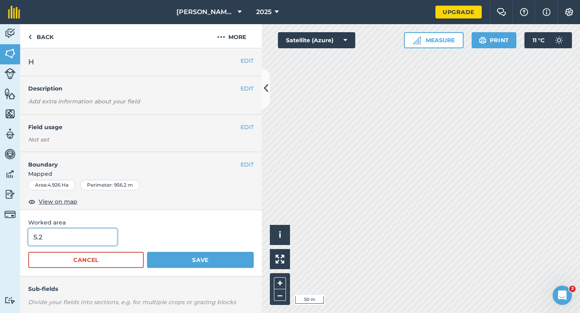
click at [73, 237] on input "5.2" at bounding box center [72, 237] width 89 height 17
type input "5"
click at [147, 252] on button "Save" at bounding box center [200, 260] width 107 height 16
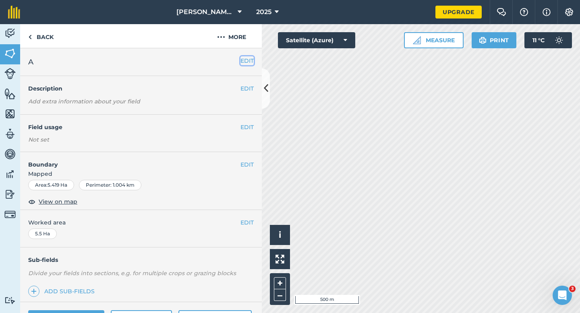
click at [248, 59] on button "EDIT" at bounding box center [246, 60] width 13 height 9
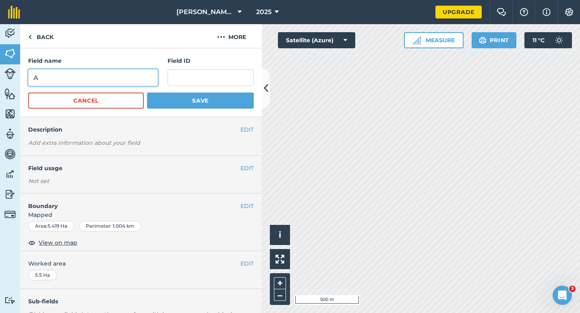
click at [150, 72] on input "A" at bounding box center [93, 77] width 130 height 17
click at [150, 72] on input "P" at bounding box center [93, 77] width 130 height 17
type input "P"
click at [147, 93] on button "Save" at bounding box center [200, 101] width 107 height 16
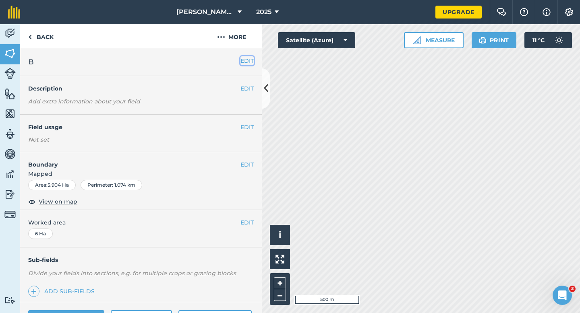
click at [241, 59] on button "EDIT" at bounding box center [246, 60] width 13 height 9
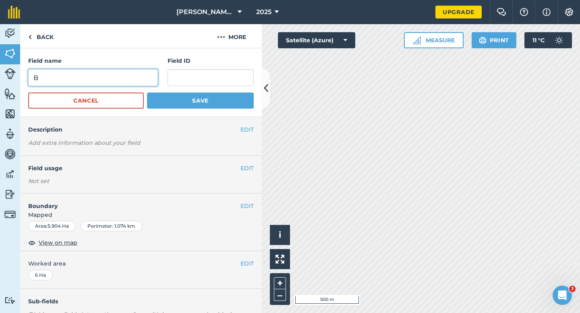
click at [151, 75] on input "B" at bounding box center [93, 77] width 130 height 17
type input "Q"
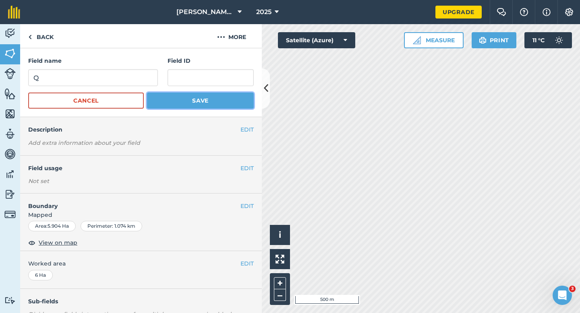
click at [183, 103] on button "Save" at bounding box center [200, 101] width 107 height 16
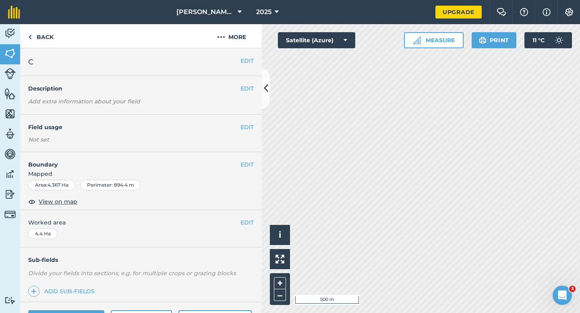
click at [239, 56] on div "EDIT C" at bounding box center [140, 62] width 241 height 28
click at [245, 59] on button "EDIT" at bounding box center [246, 60] width 13 height 9
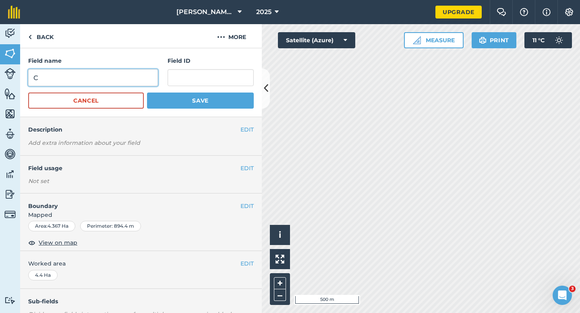
click at [150, 69] on input "C" at bounding box center [93, 77] width 130 height 17
click at [149, 69] on input "C" at bounding box center [93, 77] width 130 height 17
type input "RC"
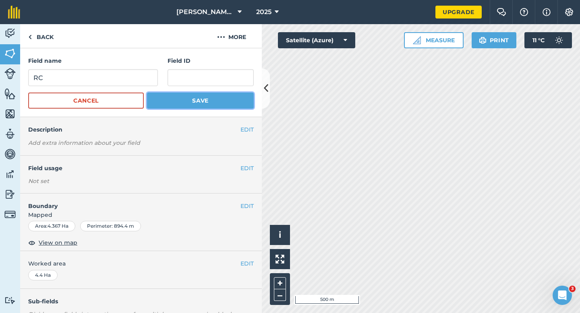
click at [182, 96] on button "Save" at bounding box center [200, 101] width 107 height 16
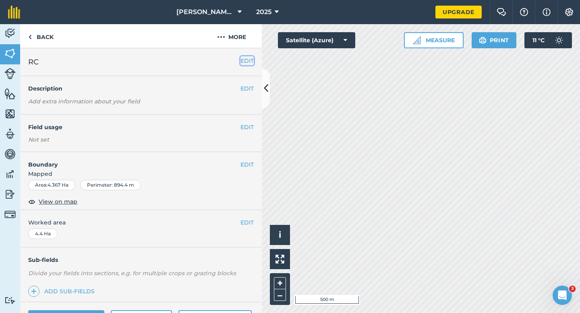
click at [248, 62] on button "EDIT" at bounding box center [246, 60] width 13 height 9
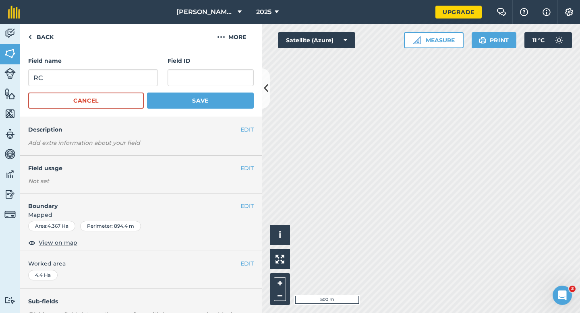
click at [139, 88] on form "Field name RC Field ID Cancel Save" at bounding box center [140, 82] width 225 height 52
click at [139, 81] on input "RC" at bounding box center [93, 77] width 130 height 17
type input "R"
click at [147, 93] on button "Save" at bounding box center [200, 101] width 107 height 16
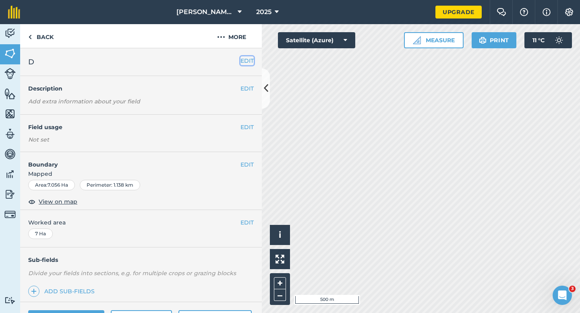
click at [247, 59] on button "EDIT" at bounding box center [246, 60] width 13 height 9
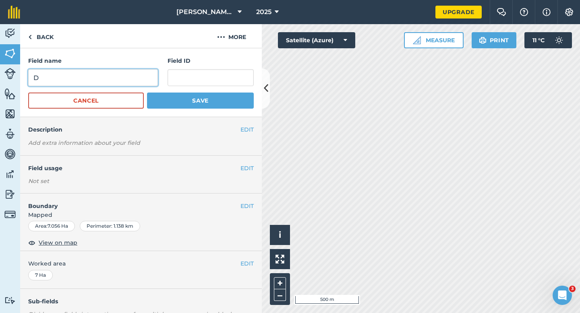
click at [105, 81] on input "D" at bounding box center [93, 77] width 130 height 17
type input "S"
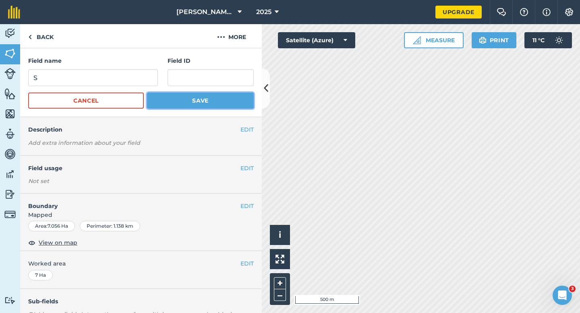
click at [186, 95] on button "Save" at bounding box center [200, 101] width 107 height 16
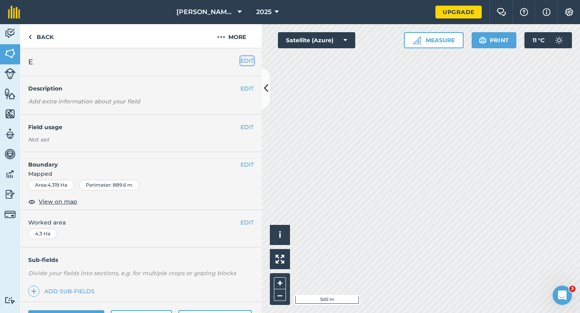
click at [246, 60] on button "EDIT" at bounding box center [246, 60] width 13 height 9
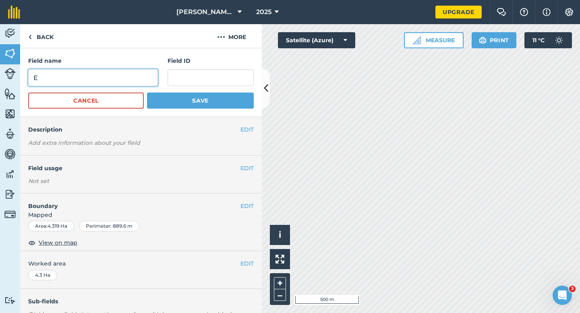
click at [116, 74] on input "E" at bounding box center [93, 77] width 130 height 17
type input "T"
click at [147, 93] on button "Save" at bounding box center [200, 101] width 107 height 16
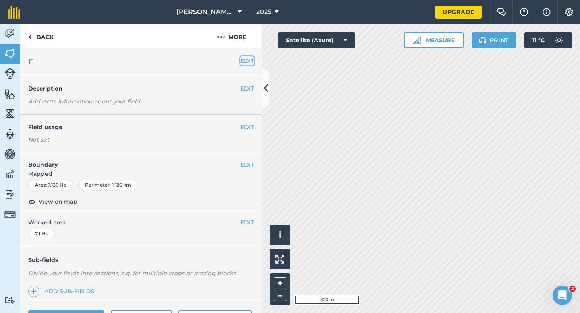
click at [248, 64] on button "EDIT" at bounding box center [246, 60] width 13 height 9
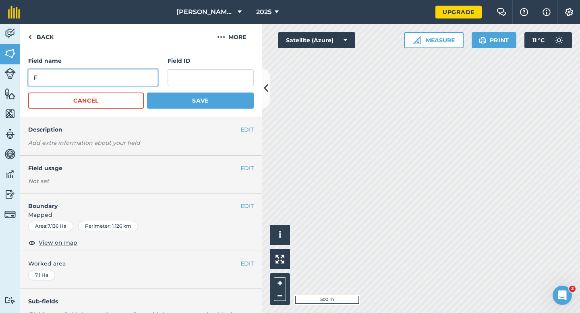
click at [122, 72] on input "F" at bounding box center [93, 77] width 130 height 17
click at [122, 72] on input "U" at bounding box center [93, 77] width 130 height 17
type input "U"
click at [147, 93] on button "Save" at bounding box center [200, 101] width 107 height 16
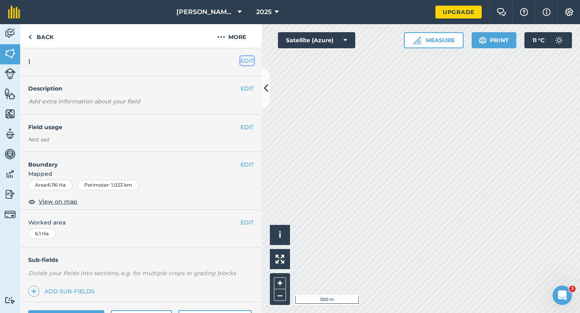
click at [248, 64] on button "EDIT" at bounding box center [246, 60] width 13 height 9
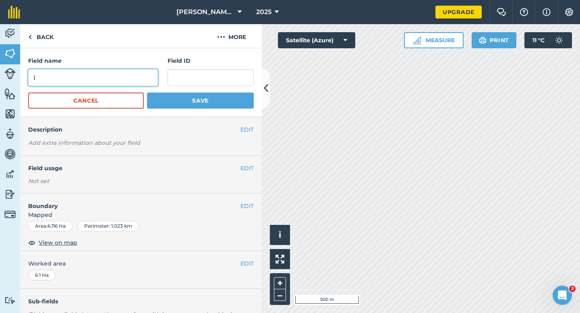
click at [144, 72] on input "I" at bounding box center [93, 77] width 130 height 17
type input "V"
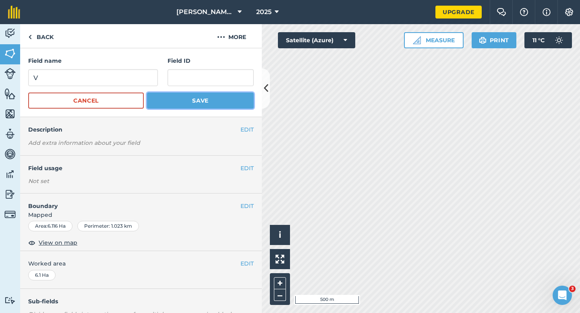
click at [189, 101] on button "Save" at bounding box center [200, 101] width 107 height 16
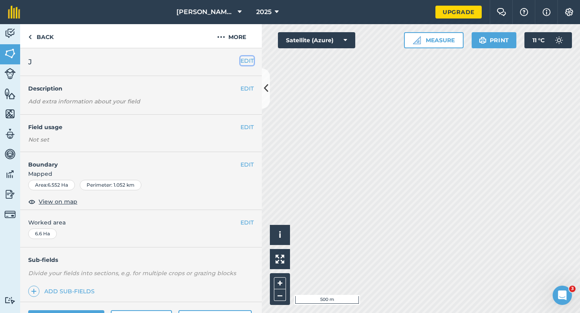
click at [248, 62] on button "EDIT" at bounding box center [246, 60] width 13 height 9
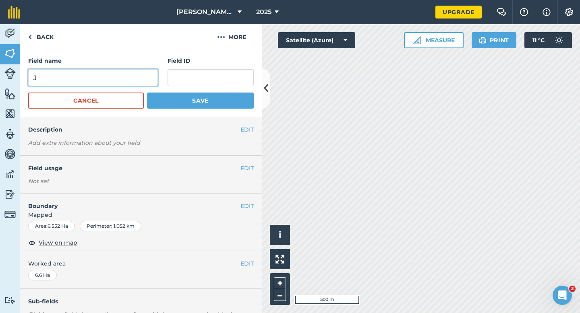
click at [122, 75] on input "J" at bounding box center [93, 77] width 130 height 17
type input "W"
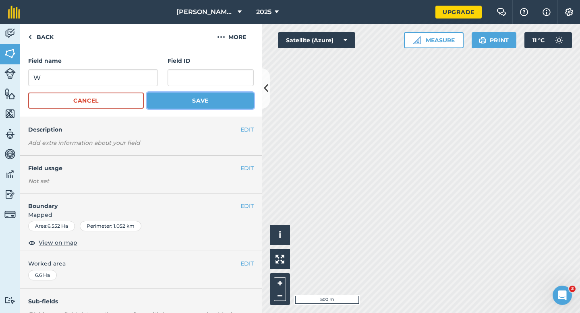
click at [177, 105] on button "Save" at bounding box center [200, 101] width 107 height 16
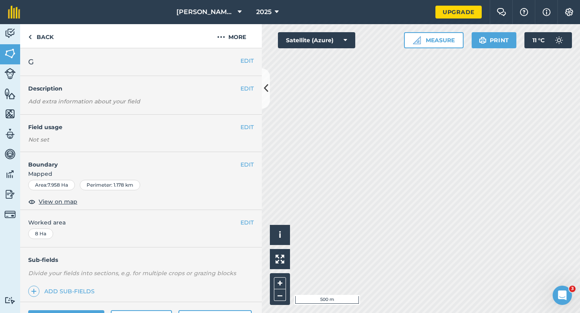
click at [254, 63] on div "EDIT G" at bounding box center [140, 62] width 241 height 28
click at [252, 63] on button "EDIT" at bounding box center [246, 60] width 13 height 9
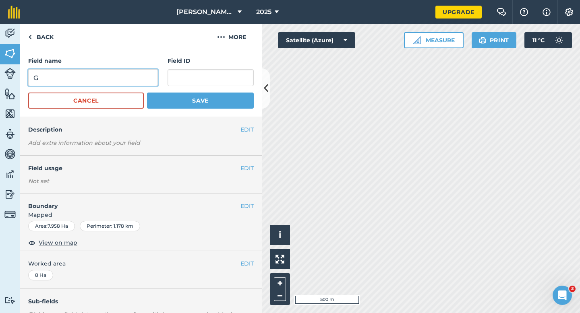
click at [131, 77] on input "G" at bounding box center [93, 77] width 130 height 17
click at [131, 77] on input "X" at bounding box center [93, 77] width 130 height 17
type input "X"
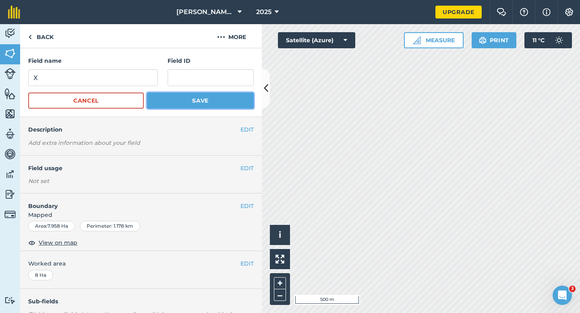
click at [180, 103] on button "Save" at bounding box center [200, 101] width 107 height 16
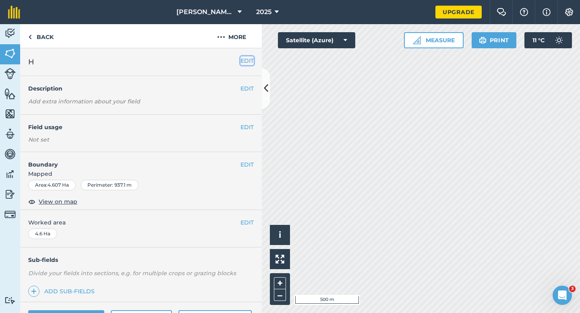
click at [248, 62] on button "EDIT" at bounding box center [246, 60] width 13 height 9
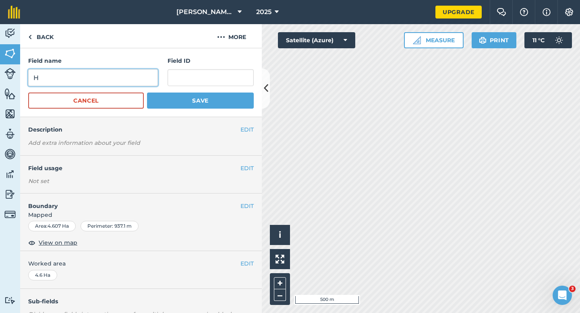
click at [118, 80] on input "H" at bounding box center [93, 77] width 130 height 17
type input "Y"
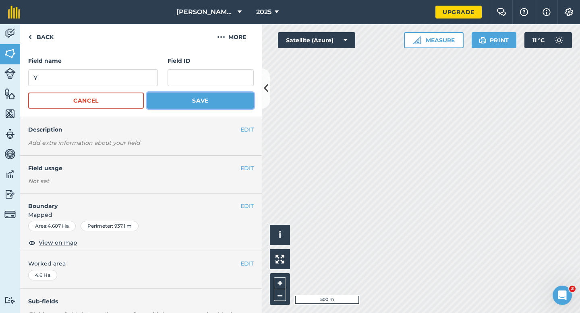
click at [173, 105] on button "Save" at bounding box center [200, 101] width 107 height 16
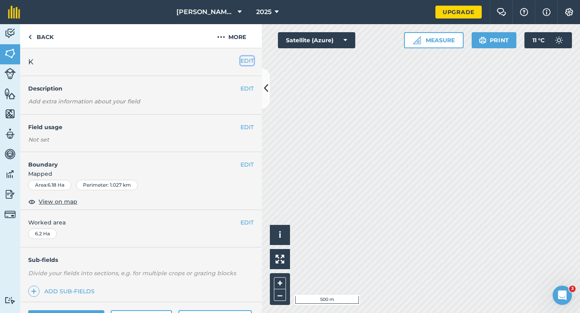
click at [247, 62] on button "EDIT" at bounding box center [246, 60] width 13 height 9
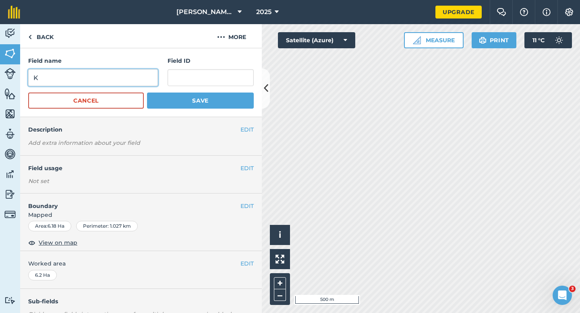
click at [151, 78] on input "K" at bounding box center [93, 77] width 130 height 17
type input "Z"
click at [147, 93] on button "Save" at bounding box center [200, 101] width 107 height 16
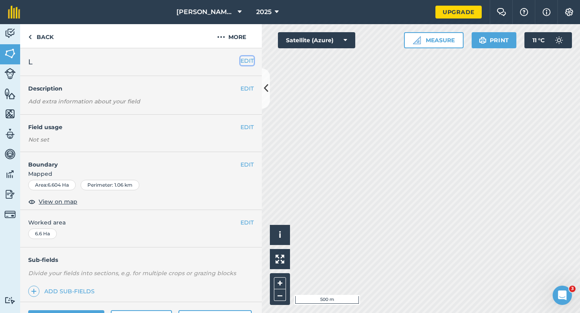
click at [245, 59] on button "EDIT" at bounding box center [246, 60] width 13 height 9
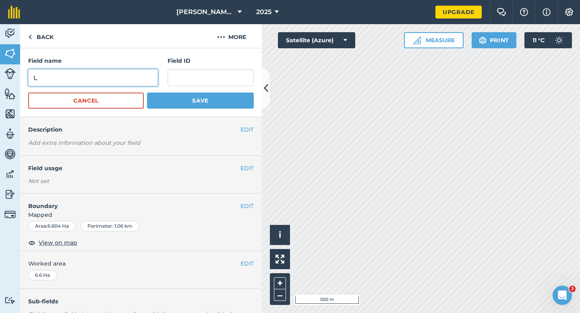
click at [142, 85] on input "L" at bounding box center [93, 77] width 130 height 17
type input "ZA"
click at [147, 93] on button "Save" at bounding box center [200, 101] width 107 height 16
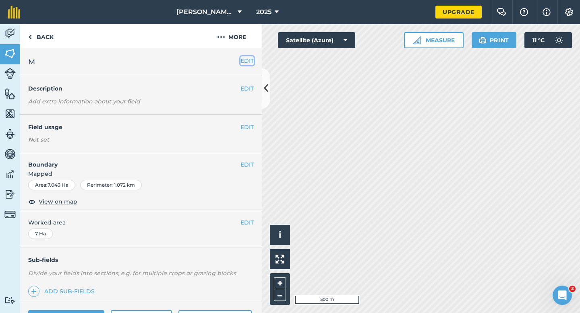
click at [241, 61] on button "EDIT" at bounding box center [246, 60] width 13 height 9
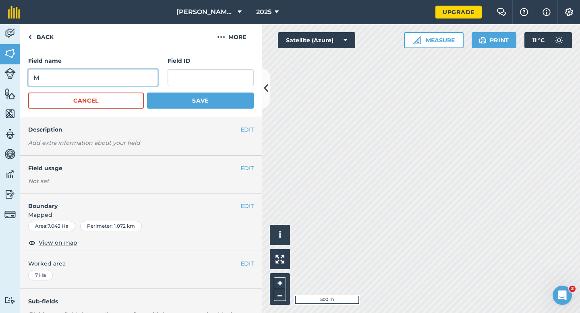
click at [114, 70] on input "M" at bounding box center [93, 77] width 130 height 17
type input "ZB"
click at [147, 93] on button "Save" at bounding box center [200, 101] width 107 height 16
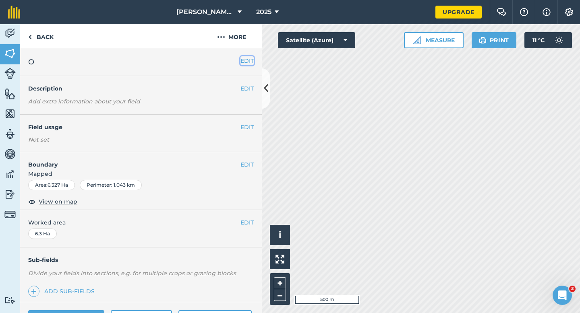
click at [243, 60] on button "EDIT" at bounding box center [246, 60] width 13 height 9
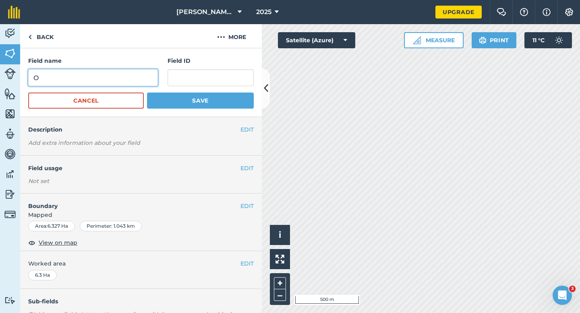
click at [151, 82] on input "O" at bounding box center [93, 77] width 130 height 17
type input "ZD"
click at [147, 93] on button "Save" at bounding box center [200, 101] width 107 height 16
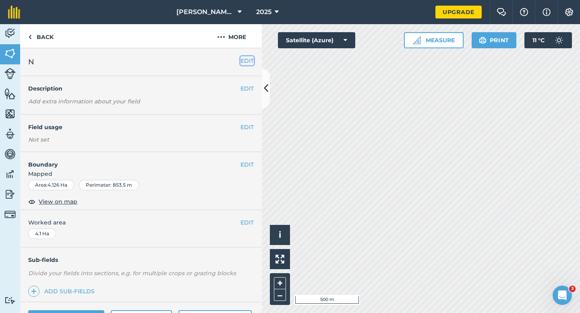
click at [246, 62] on button "EDIT" at bounding box center [246, 60] width 13 height 9
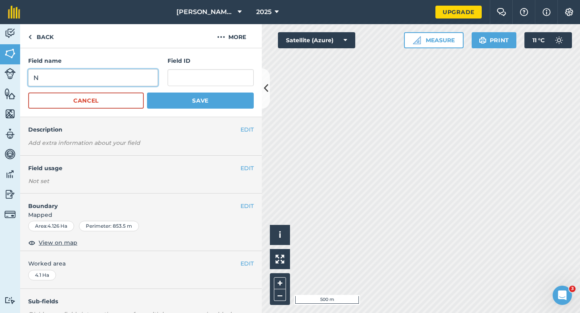
click at [136, 76] on input "N" at bounding box center [93, 77] width 130 height 17
type input "ZC"
click at [147, 93] on button "Save" at bounding box center [200, 101] width 107 height 16
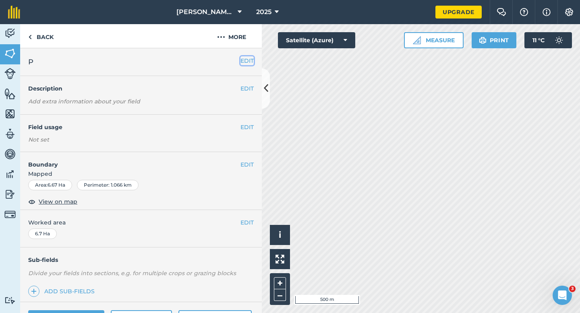
click at [250, 64] on button "EDIT" at bounding box center [246, 60] width 13 height 9
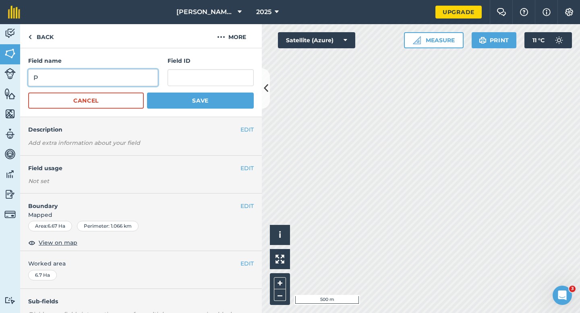
click at [135, 84] on input "P" at bounding box center [93, 77] width 130 height 17
type input "ZE"
click at [147, 93] on button "Save" at bounding box center [200, 101] width 107 height 16
